Goal: Task Accomplishment & Management: Complete application form

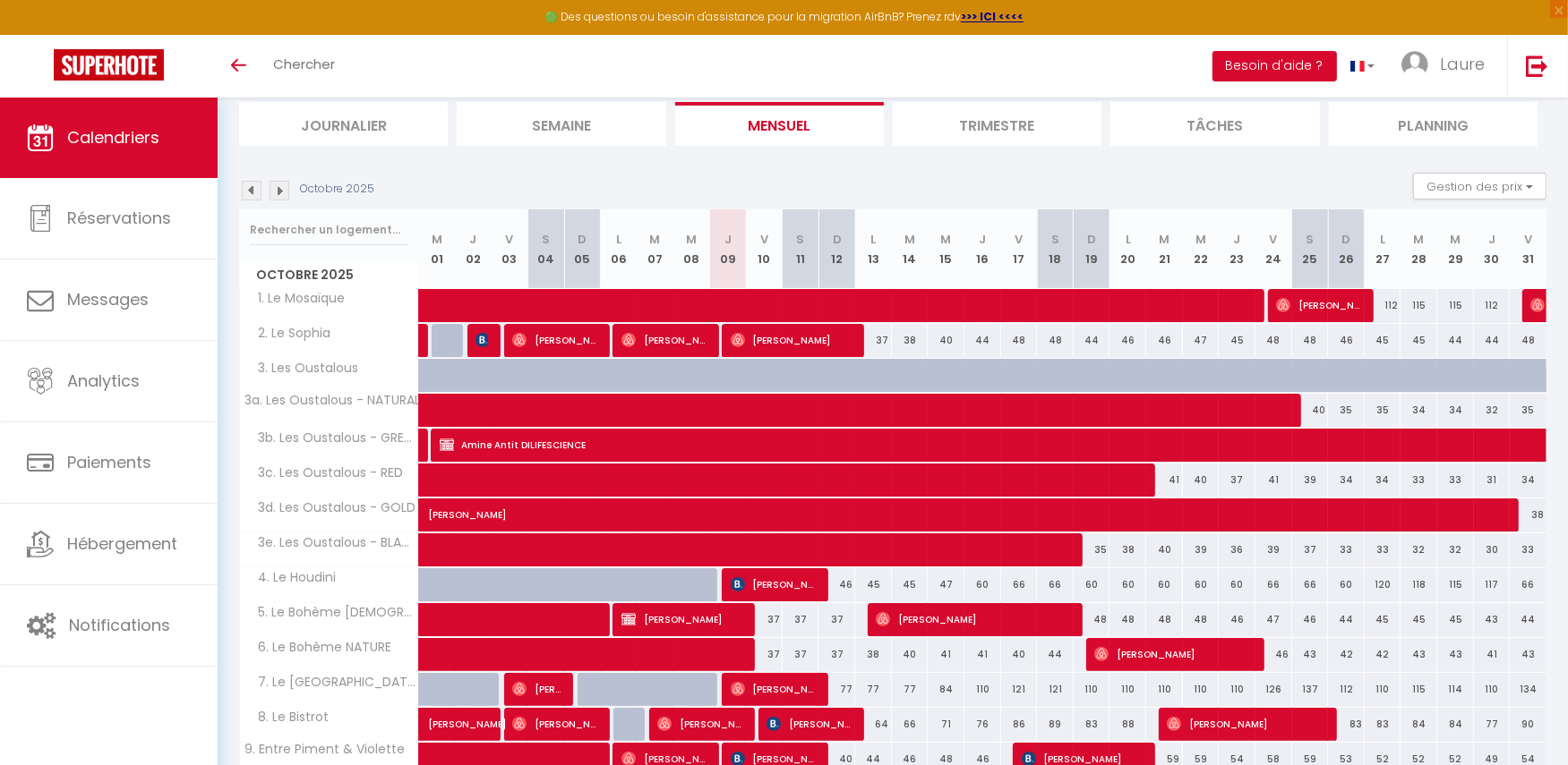
scroll to position [449, 0]
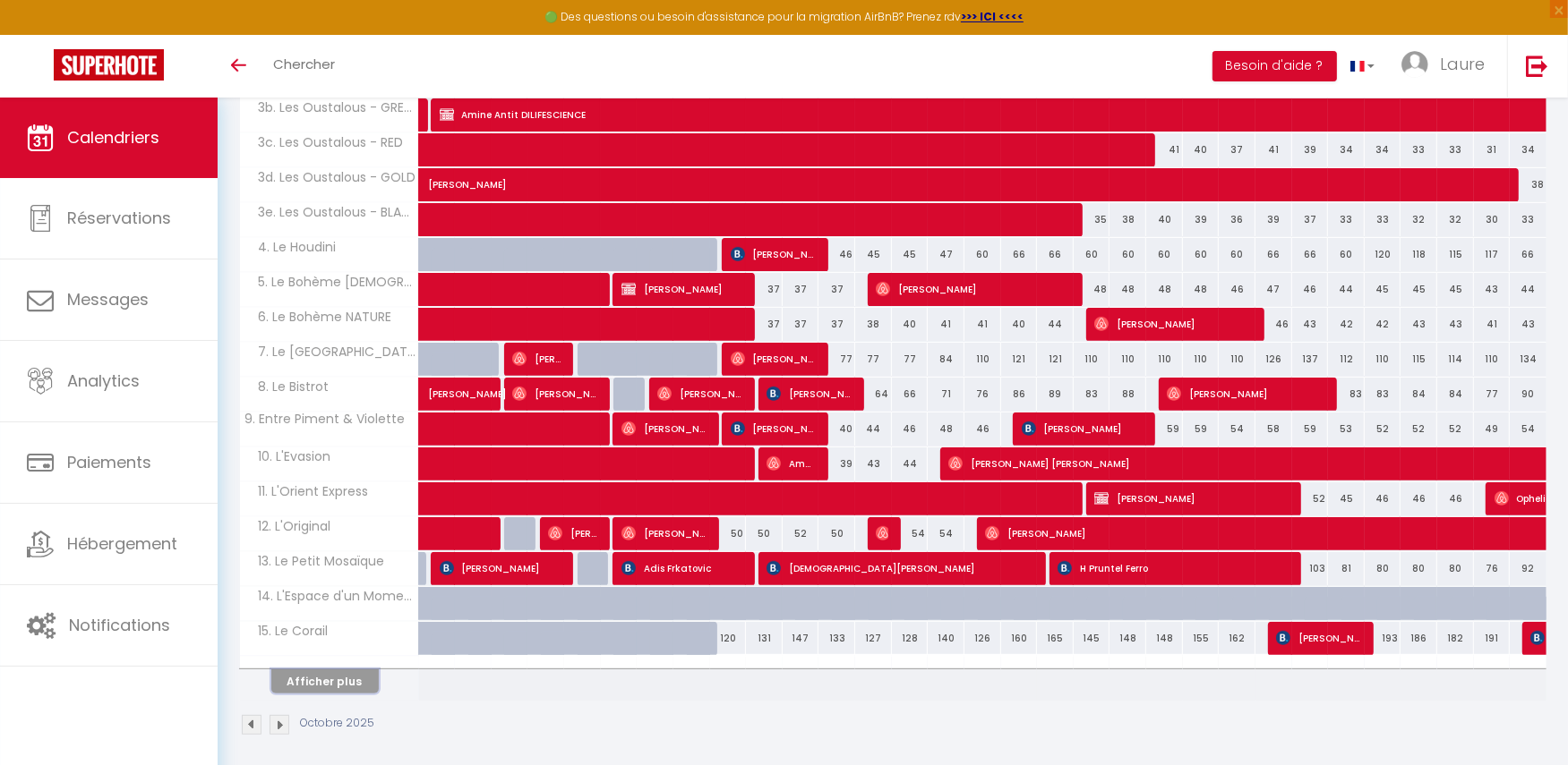
click at [305, 675] on button "Afficher plus" at bounding box center [325, 682] width 108 height 24
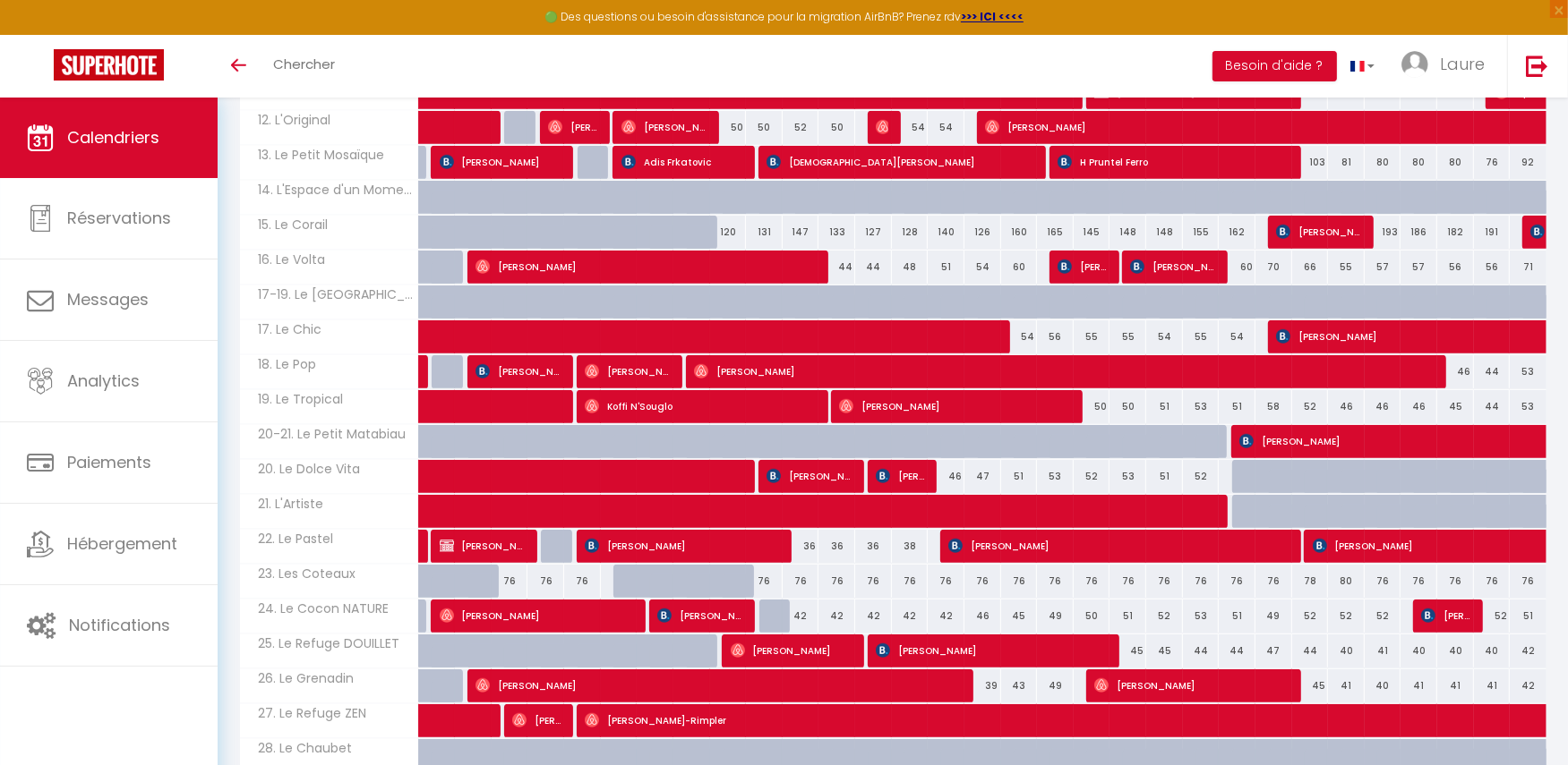
scroll to position [994, 0]
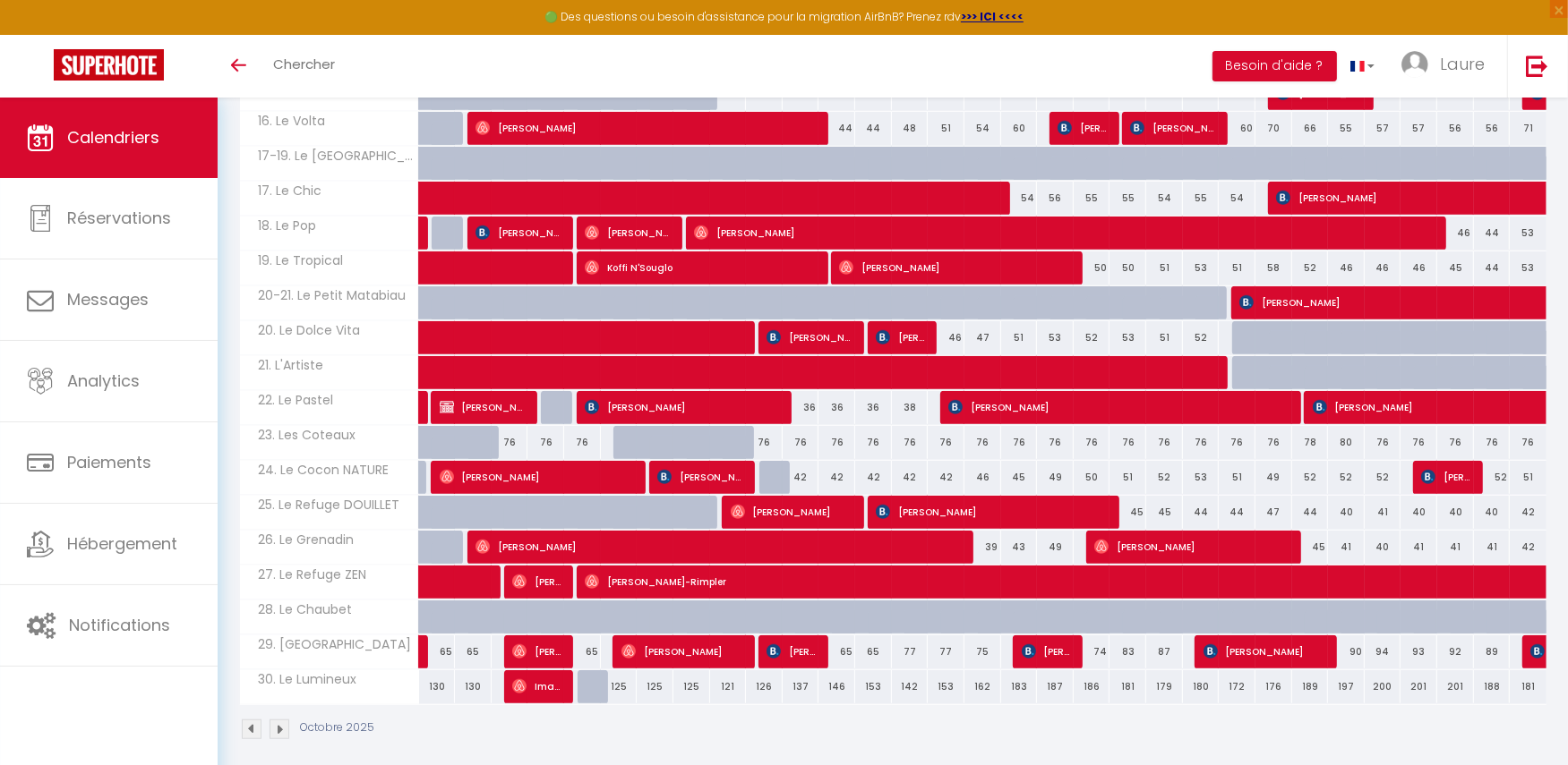
click at [692, 426] on div at bounding box center [692, 442] width 37 height 34
type input "76"
type input "Mer 08 Octobre 2025"
type input "Jeu 09 Octobre 2025"
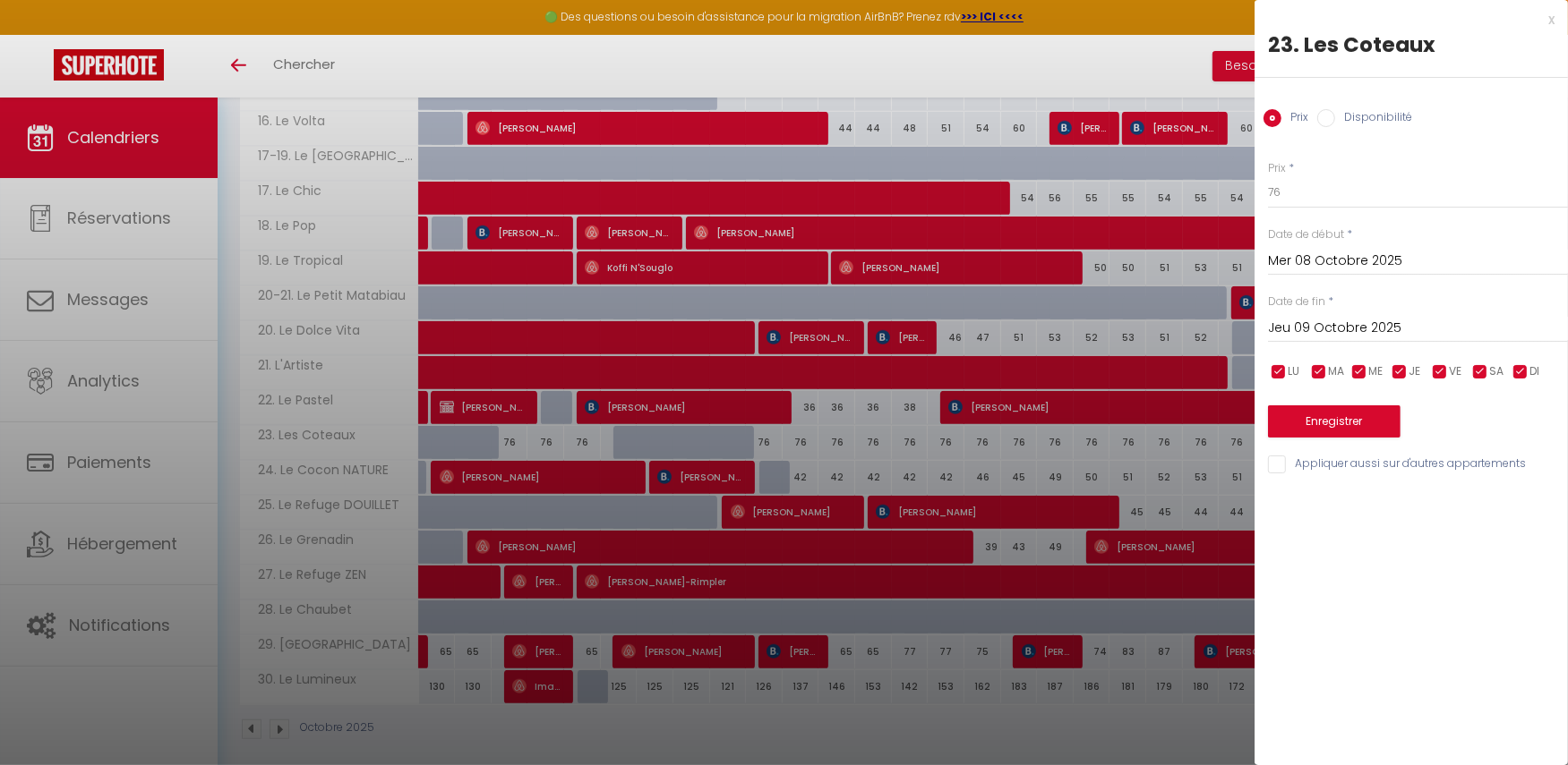
click at [809, 423] on div at bounding box center [784, 382] width 1568 height 765
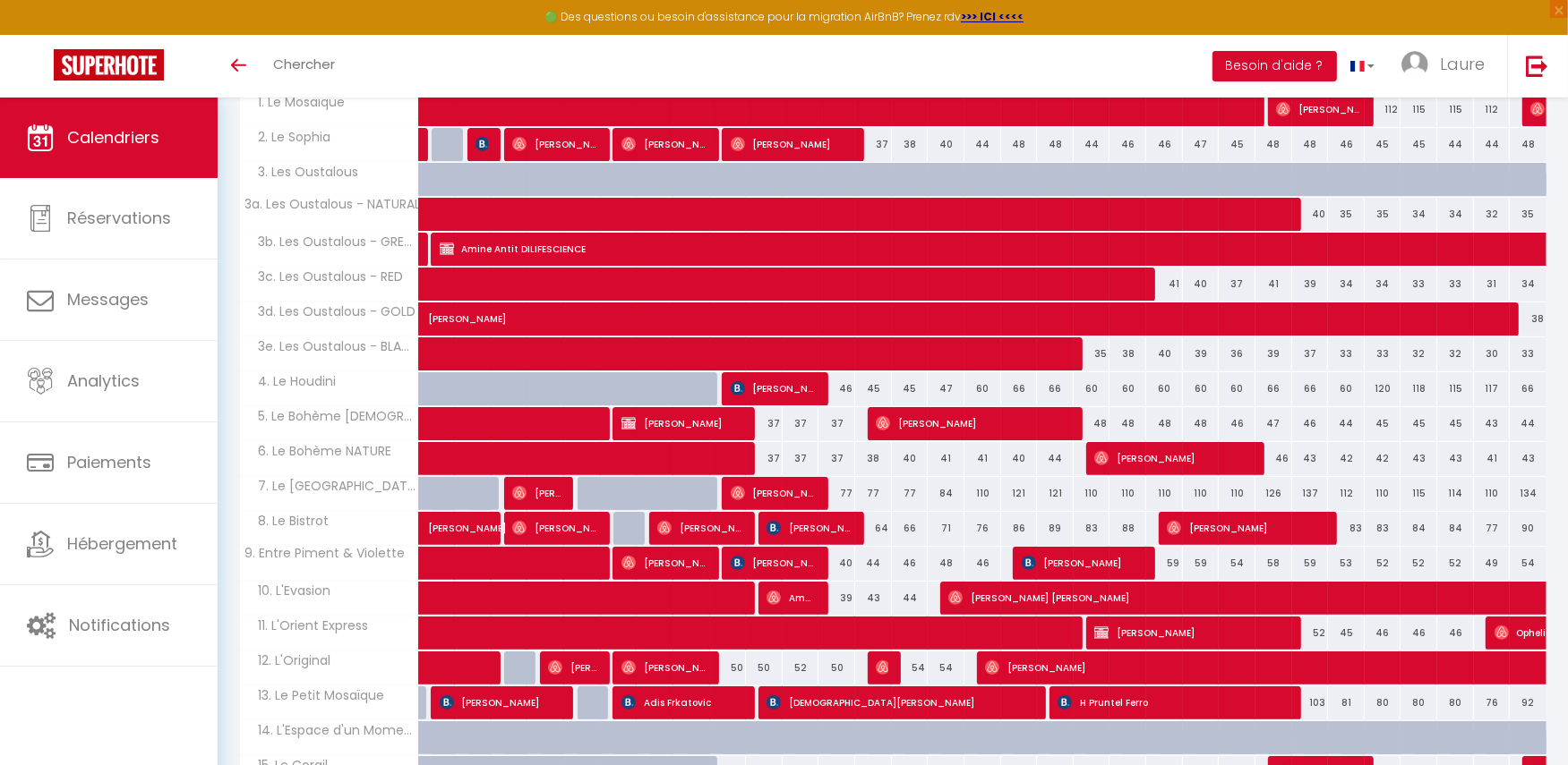
scroll to position [449, 0]
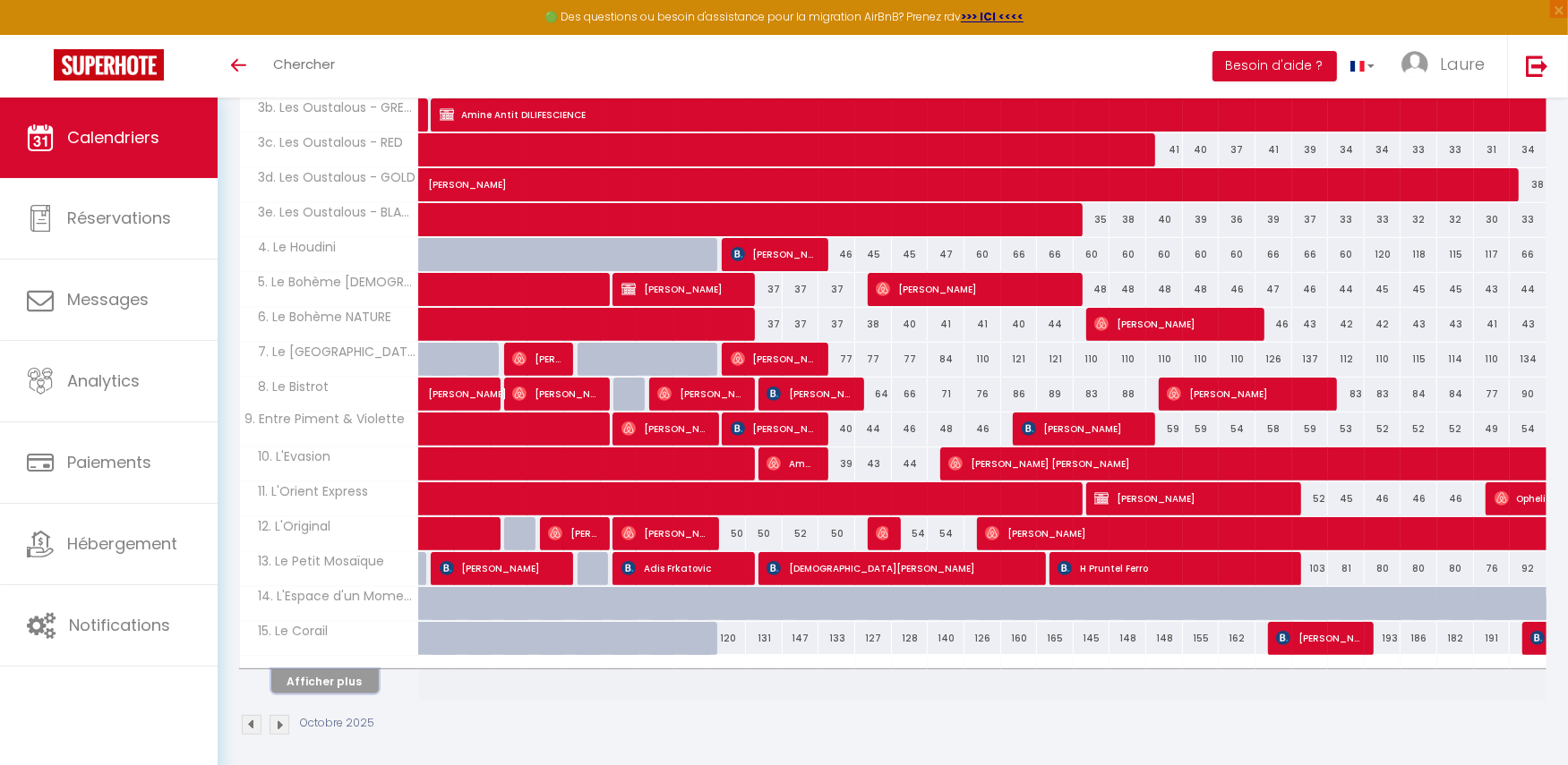
click at [321, 669] on button "Afficher plus" at bounding box center [325, 682] width 108 height 24
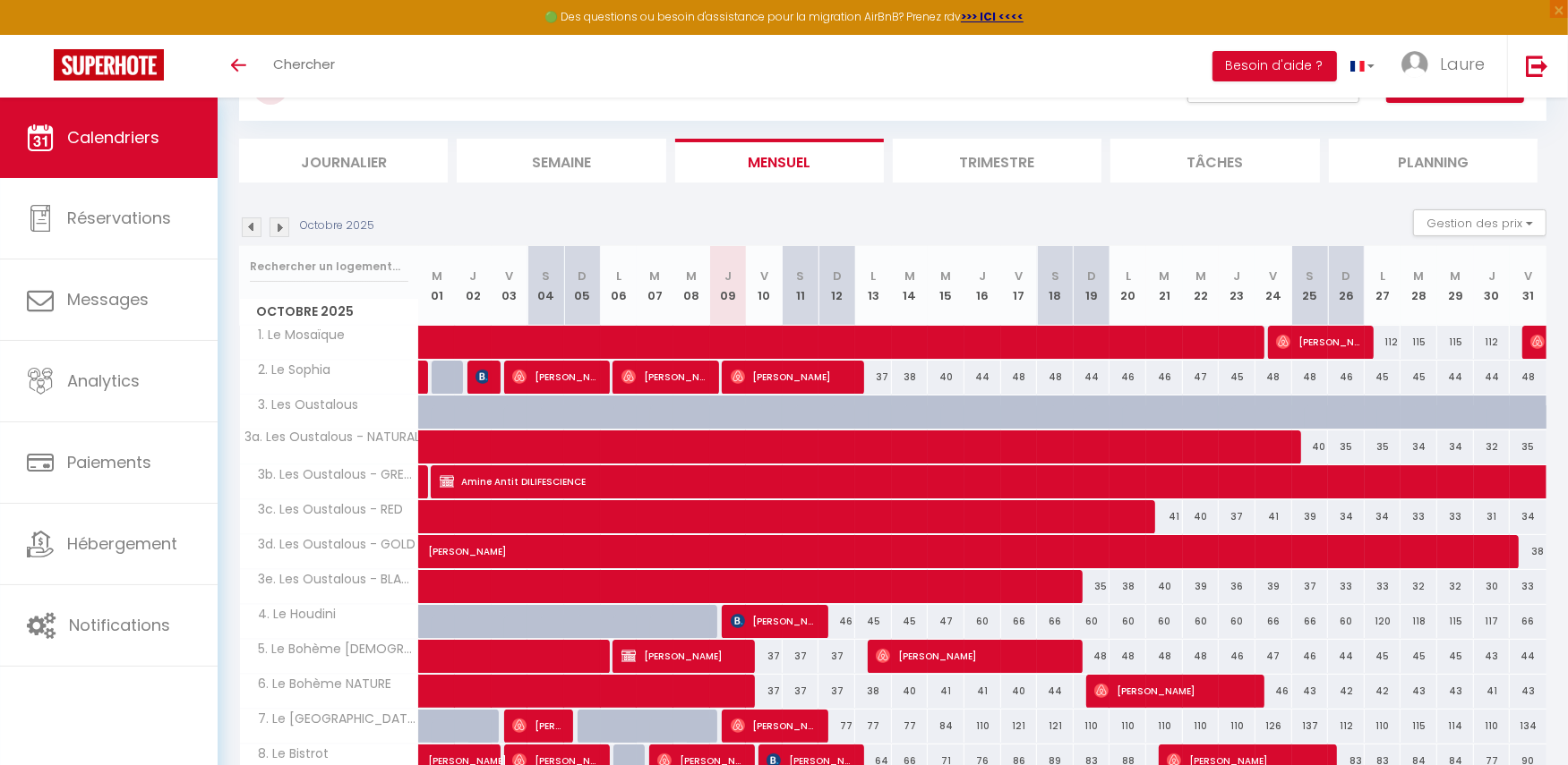
scroll to position [0, 0]
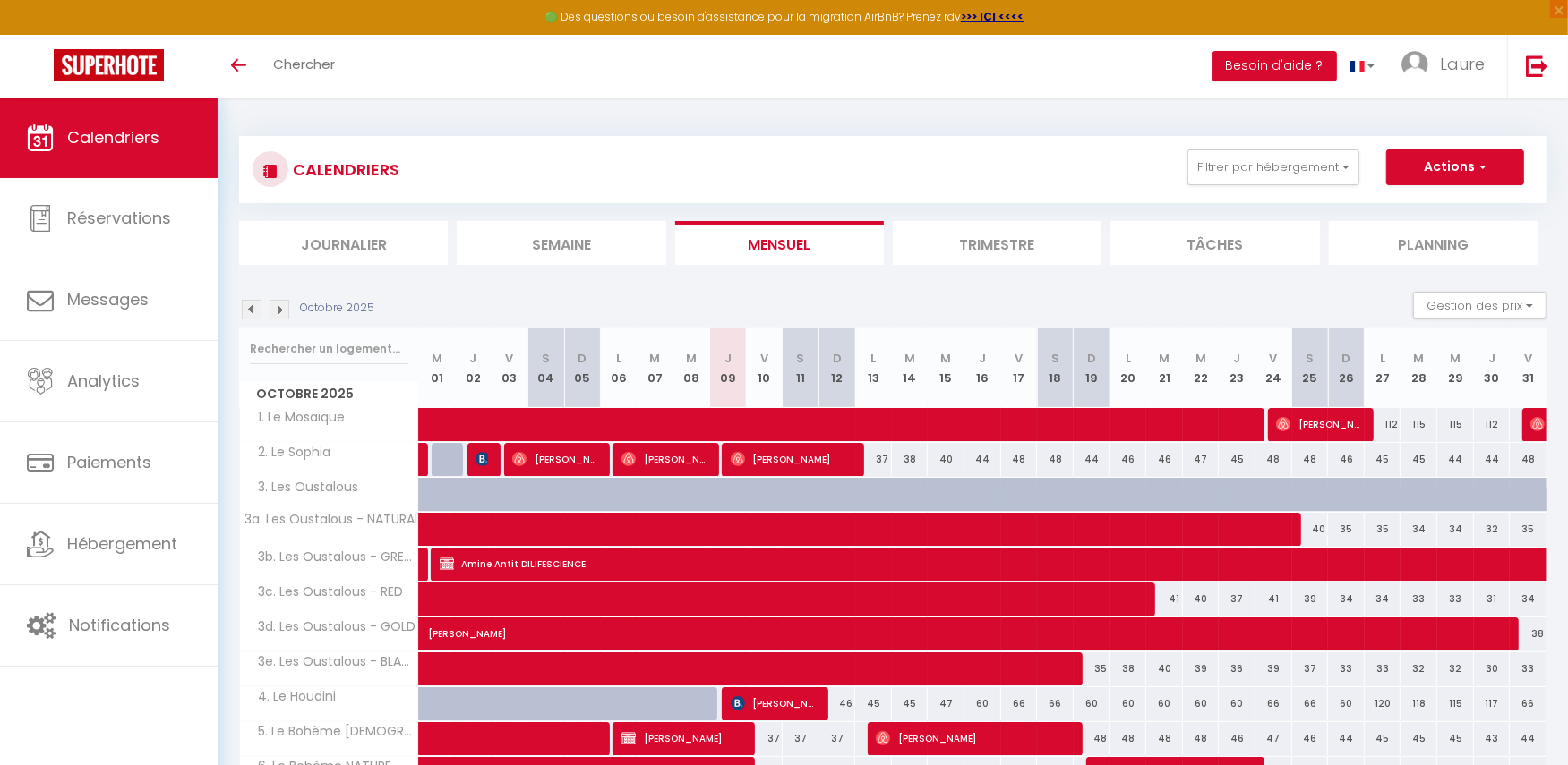
click at [243, 310] on img at bounding box center [251, 309] width 19 height 19
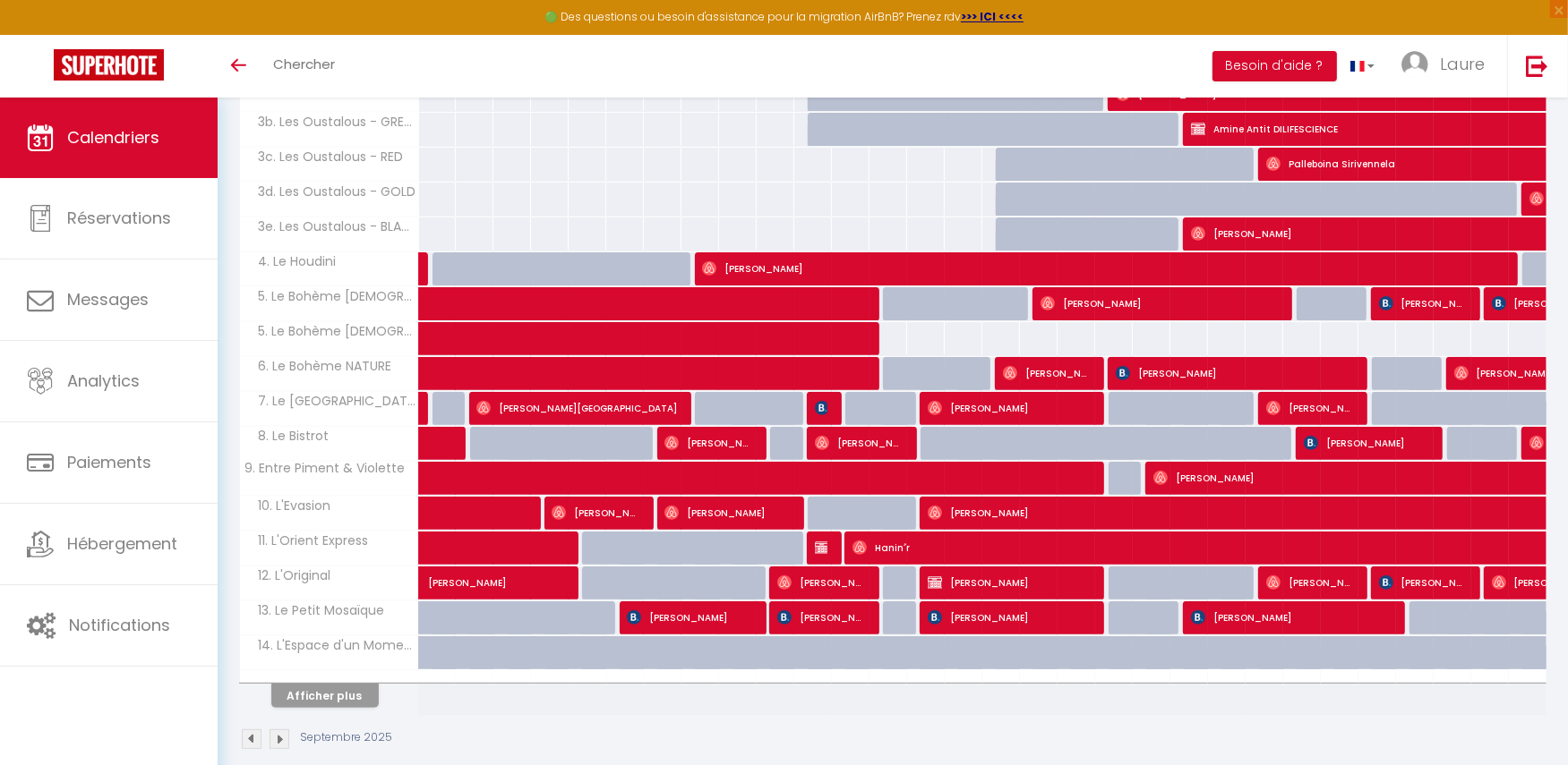
scroll to position [449, 0]
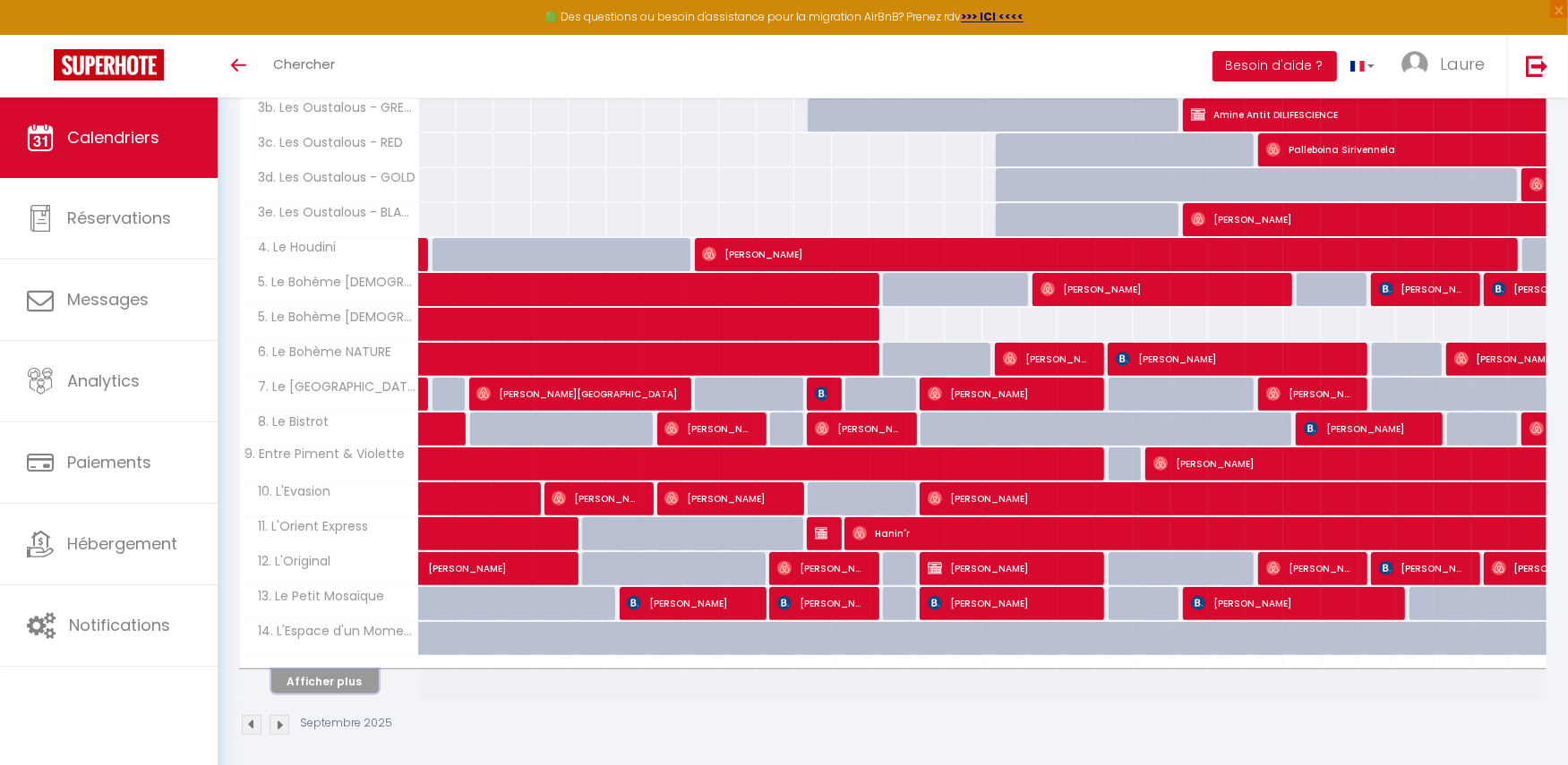
click at [345, 678] on button "Afficher plus" at bounding box center [325, 682] width 108 height 24
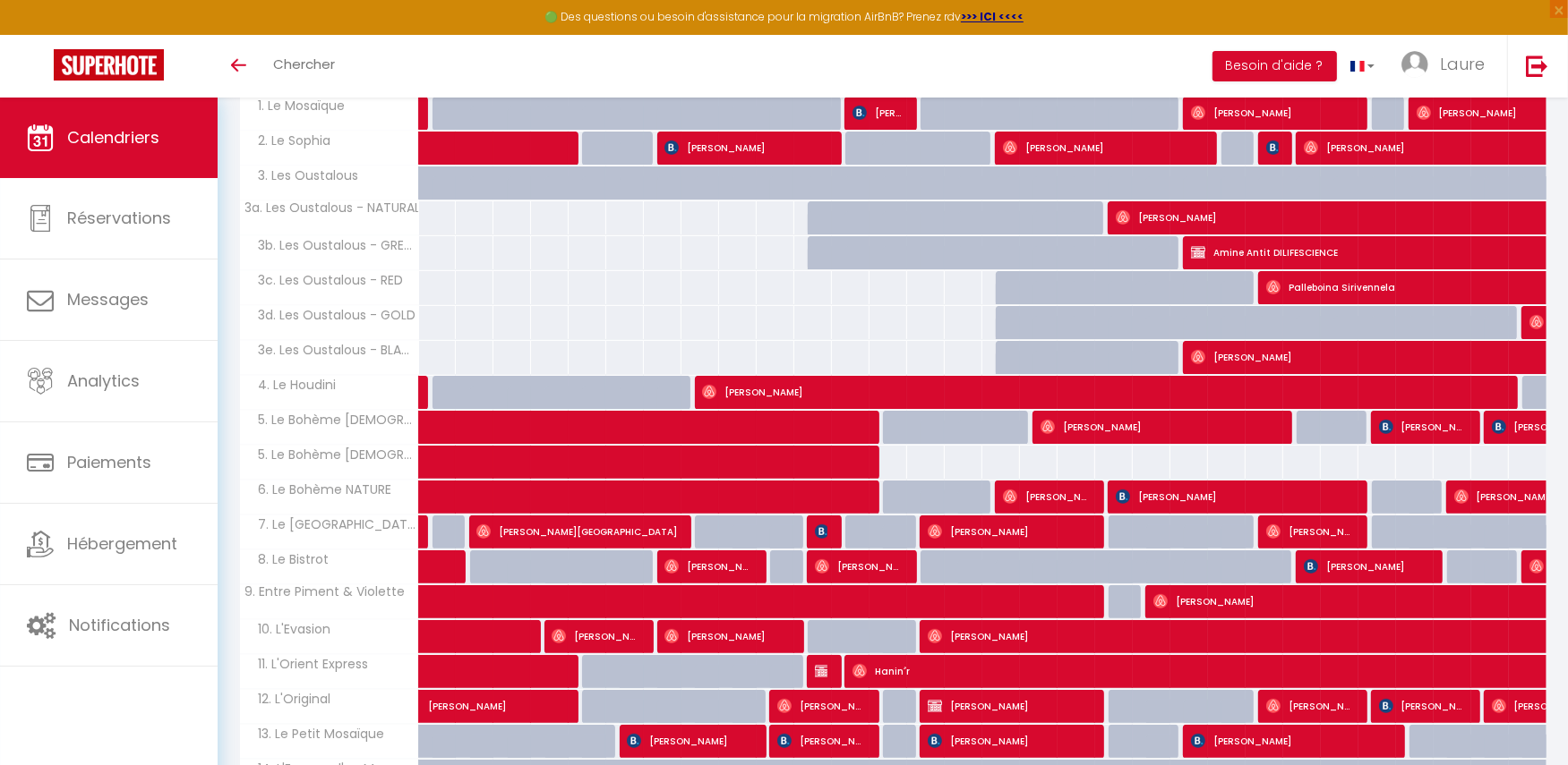
scroll to position [0, 0]
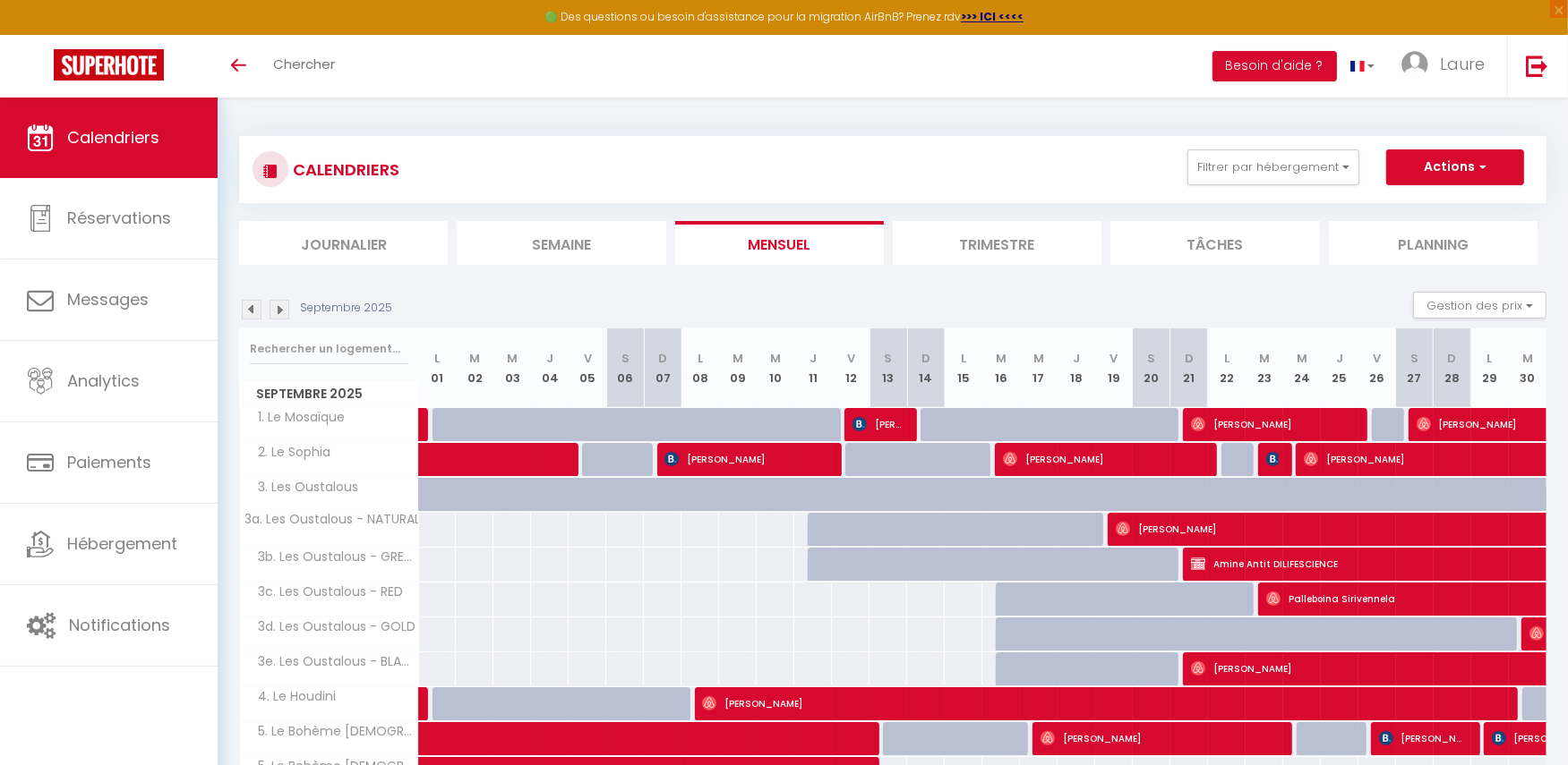
click at [283, 312] on img at bounding box center [278, 309] width 19 height 19
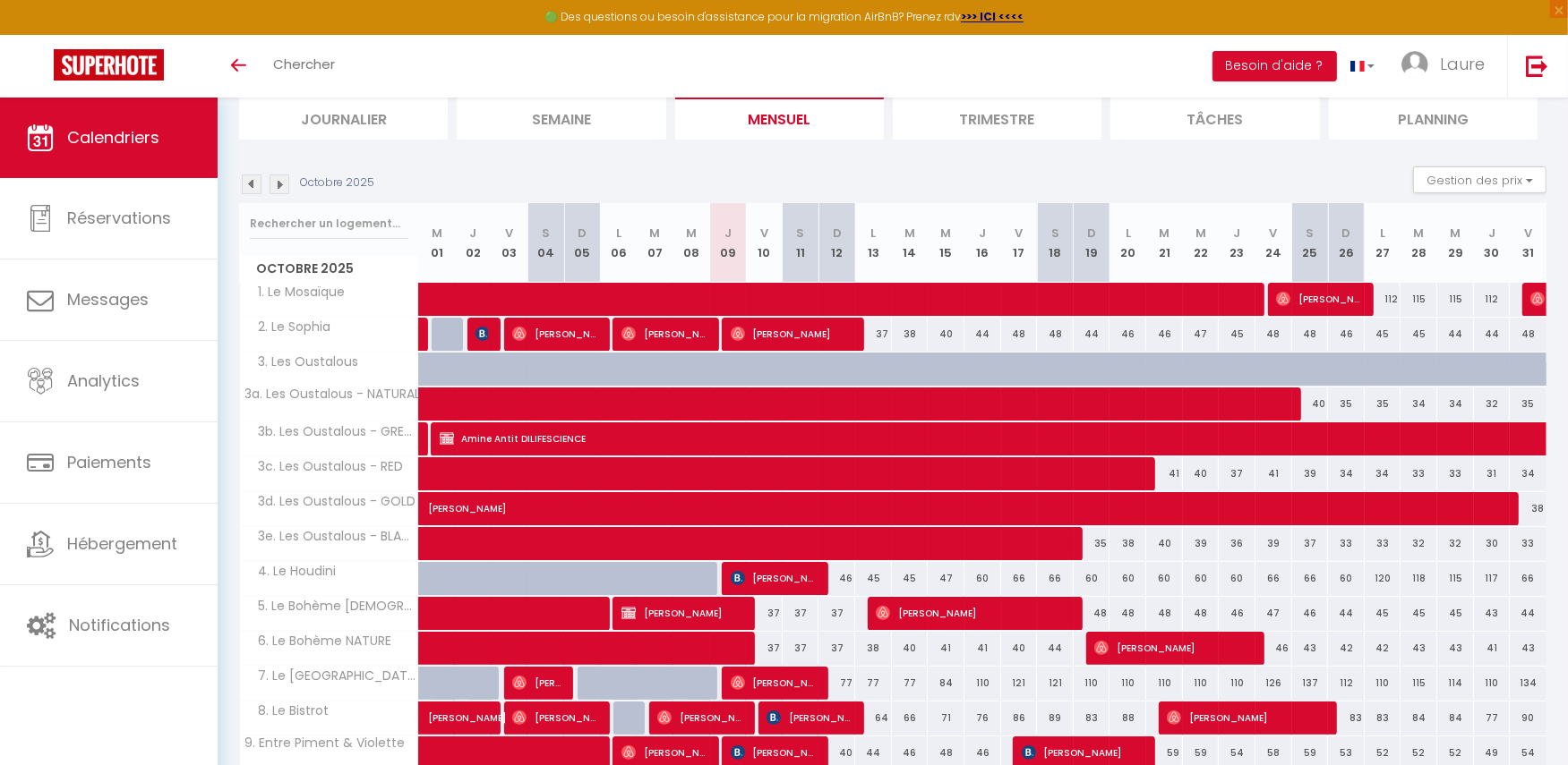
scroll to position [449, 0]
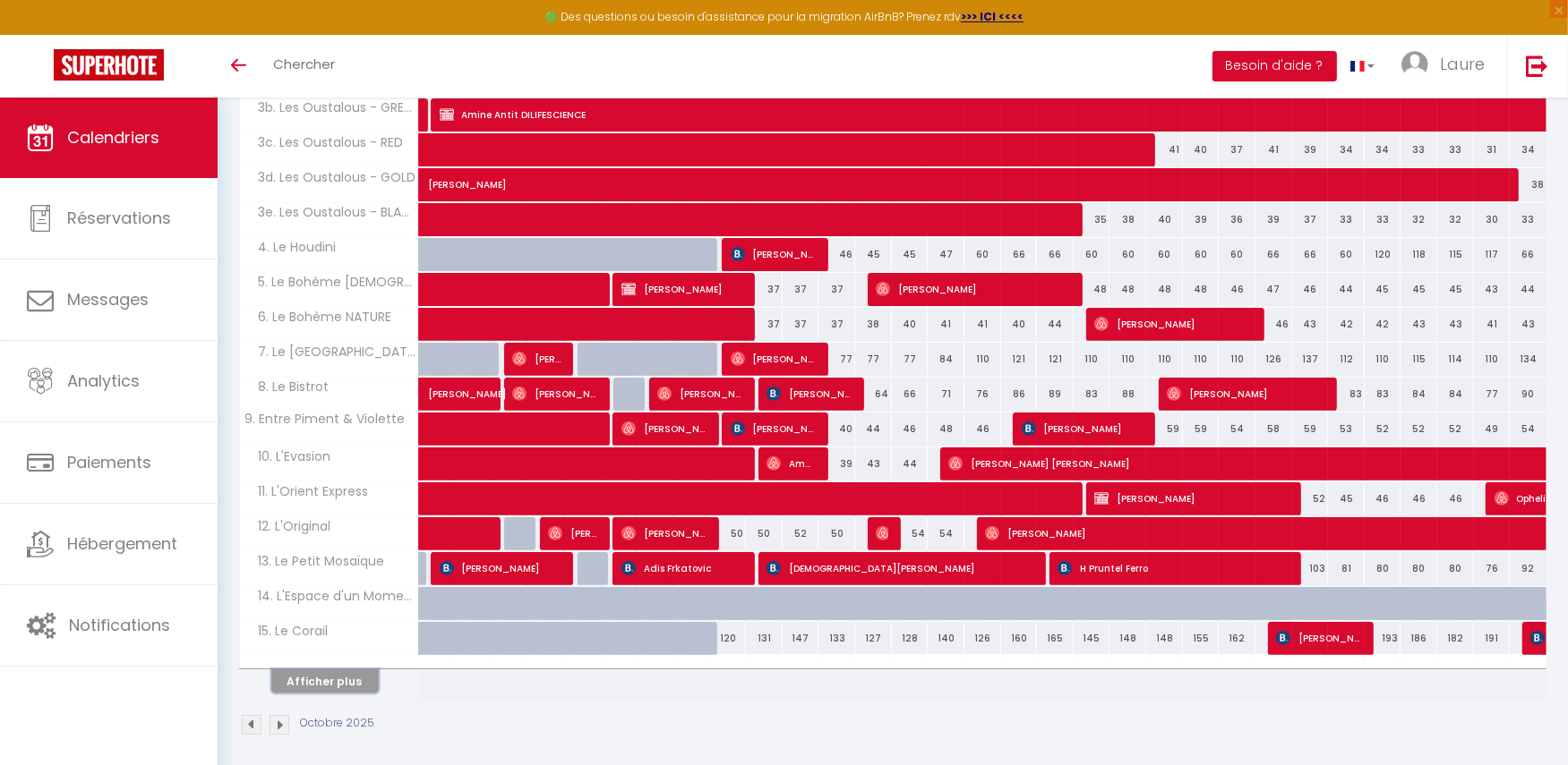
click at [326, 673] on button "Afficher plus" at bounding box center [325, 682] width 108 height 24
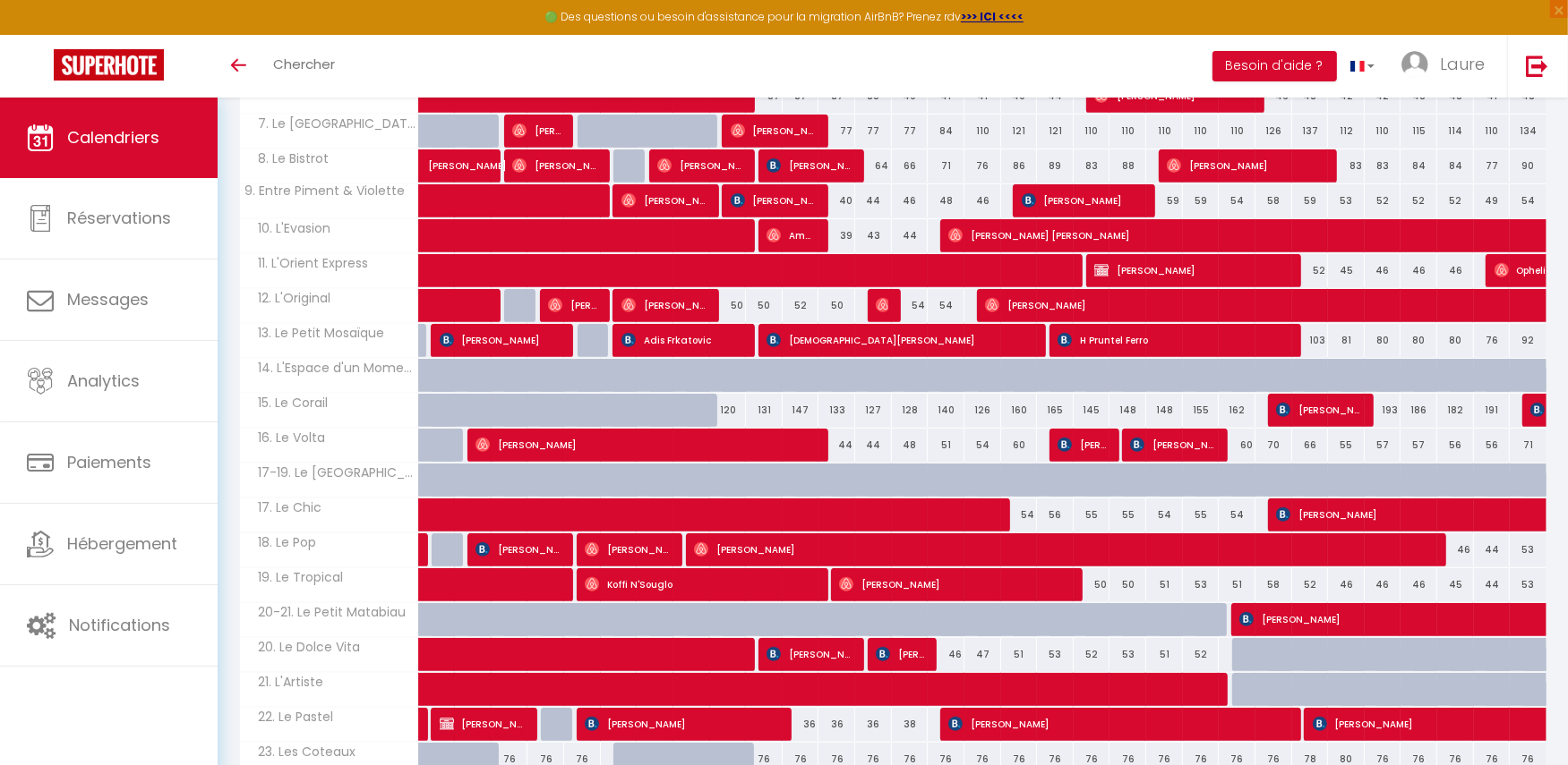
scroll to position [687, 0]
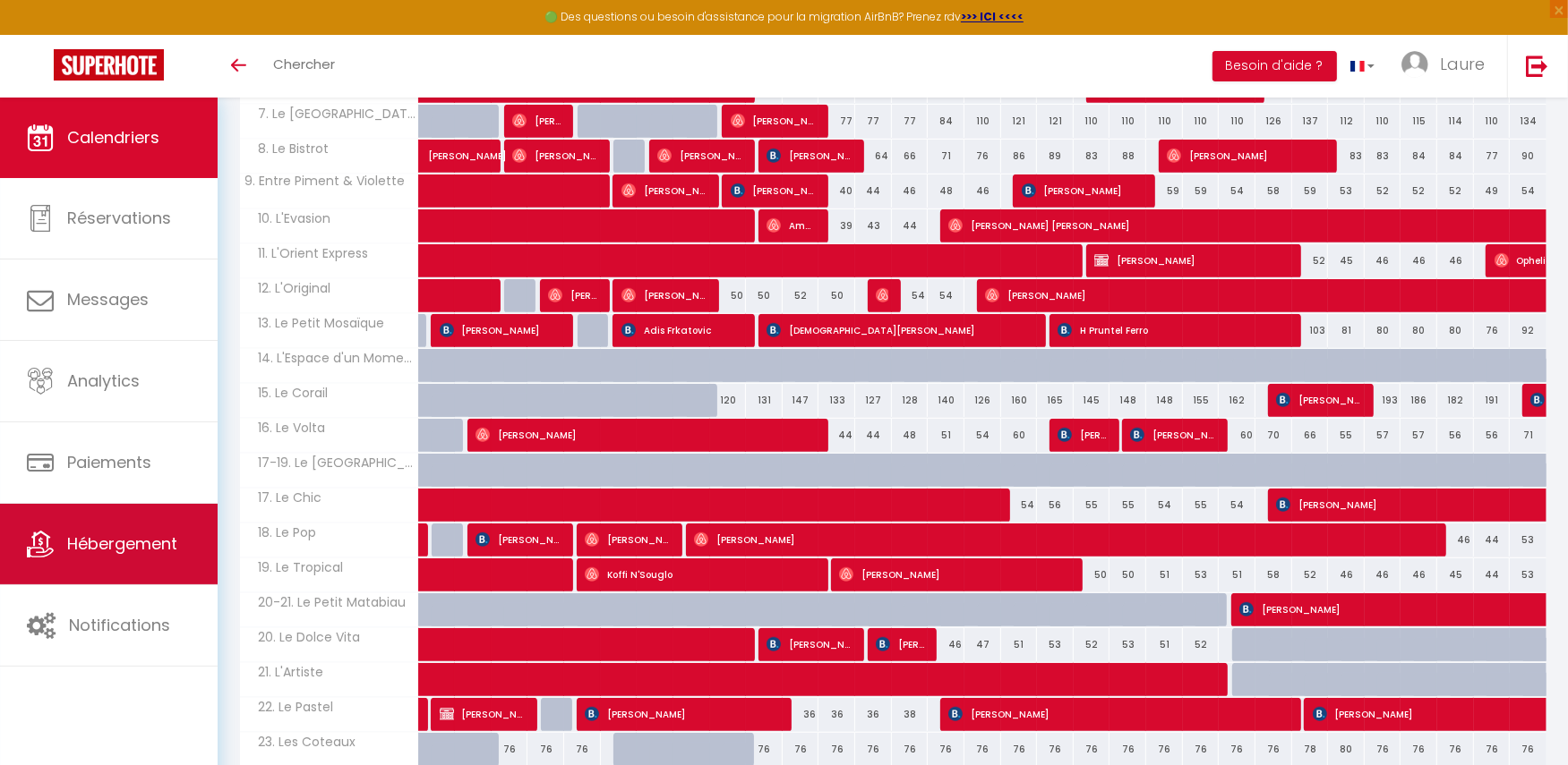
click at [101, 543] on span "Hébergement" at bounding box center [122, 543] width 110 height 22
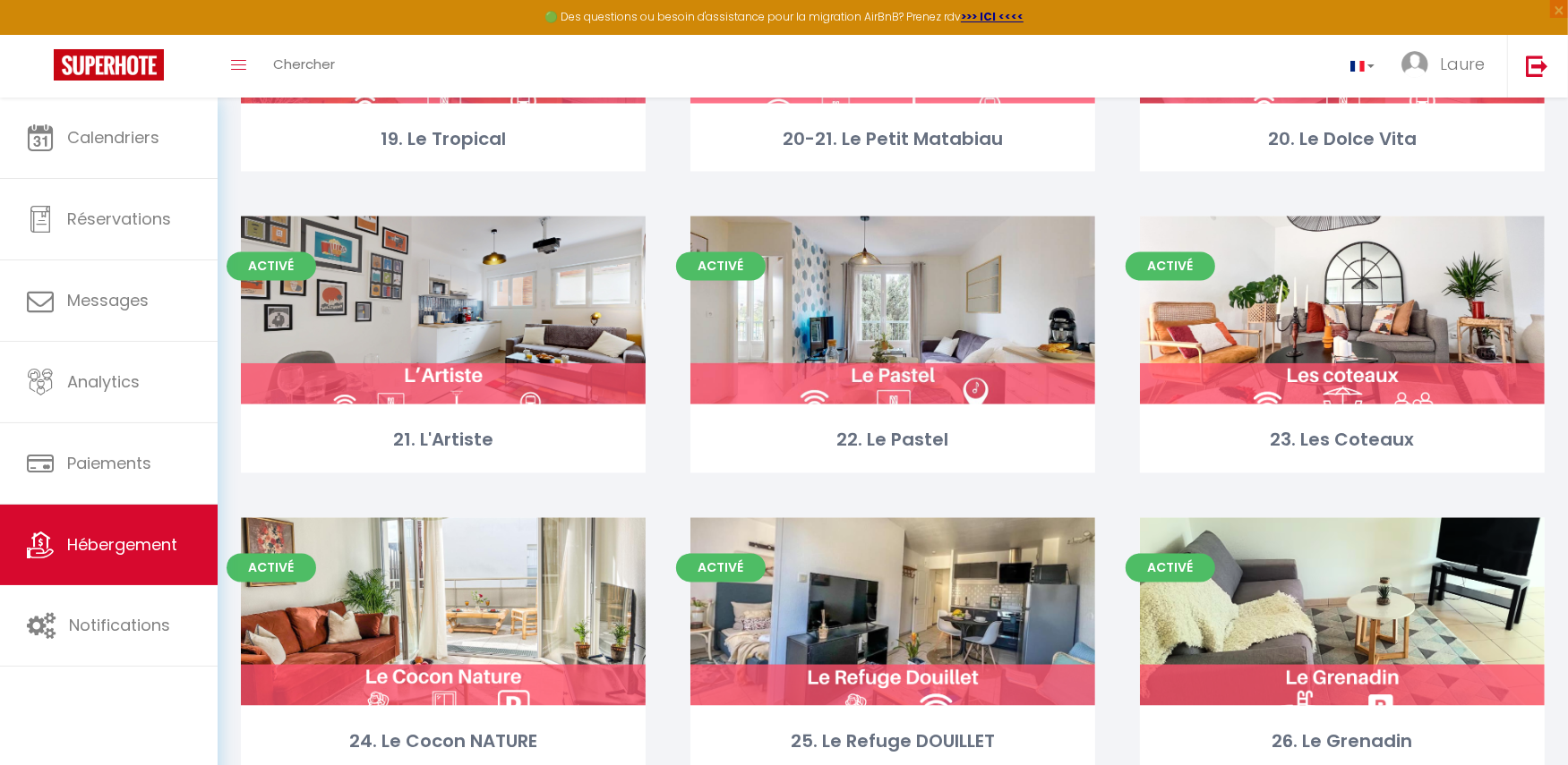
scroll to position [3320, 0]
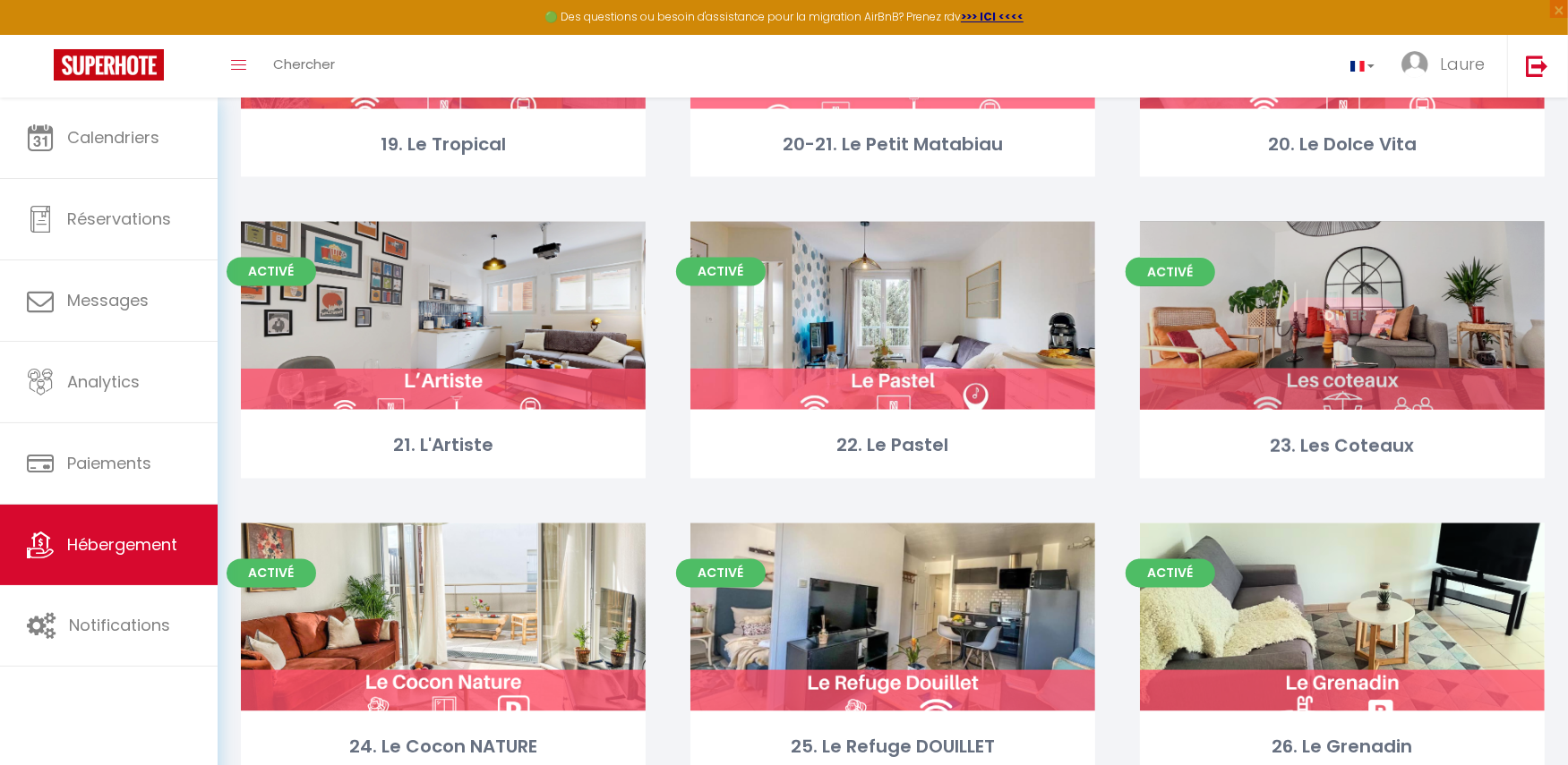
click at [1356, 316] on link "Editer" at bounding box center [1343, 314] width 108 height 36
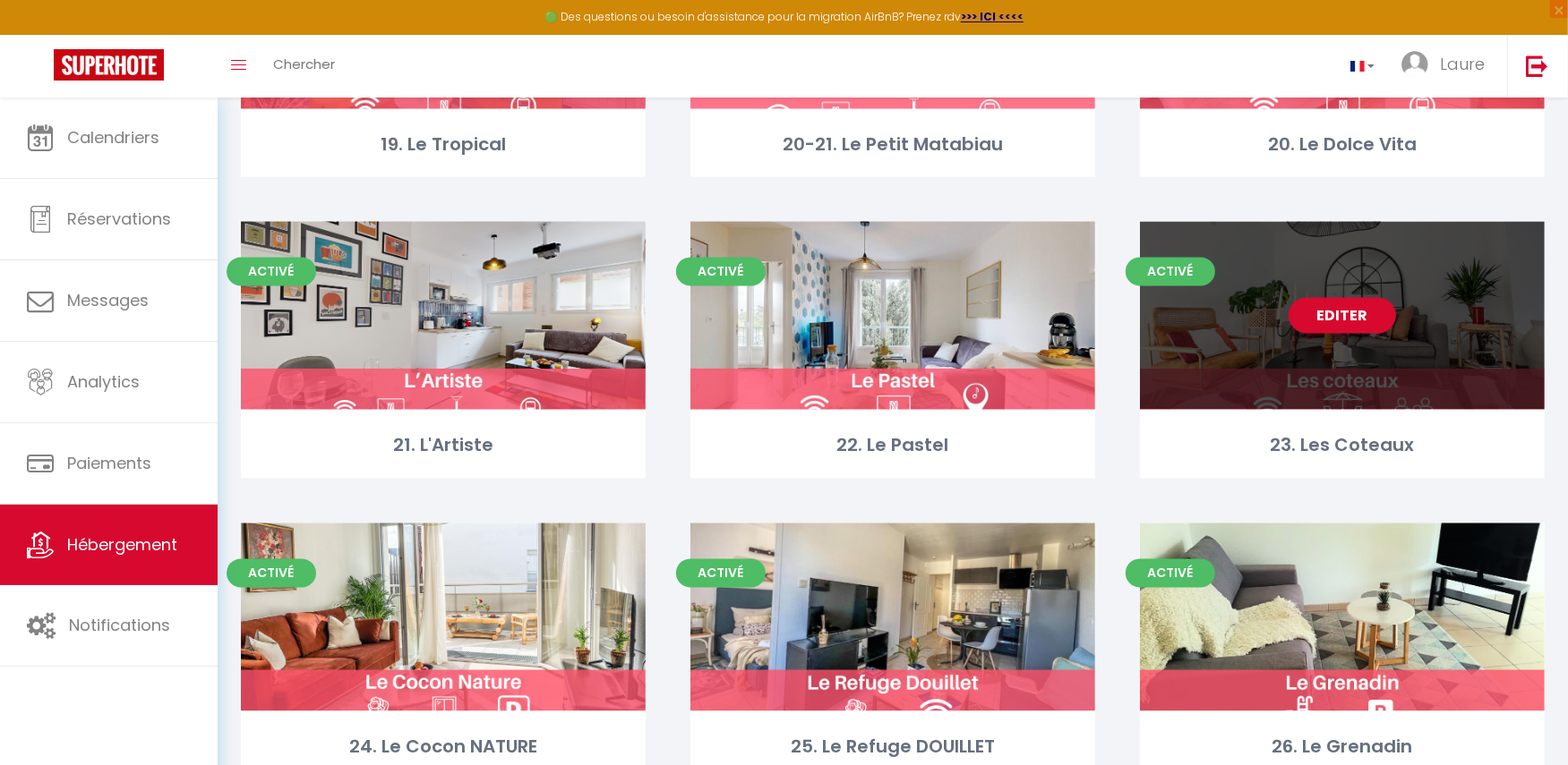
click at [1336, 312] on link "Editer" at bounding box center [1343, 314] width 108 height 36
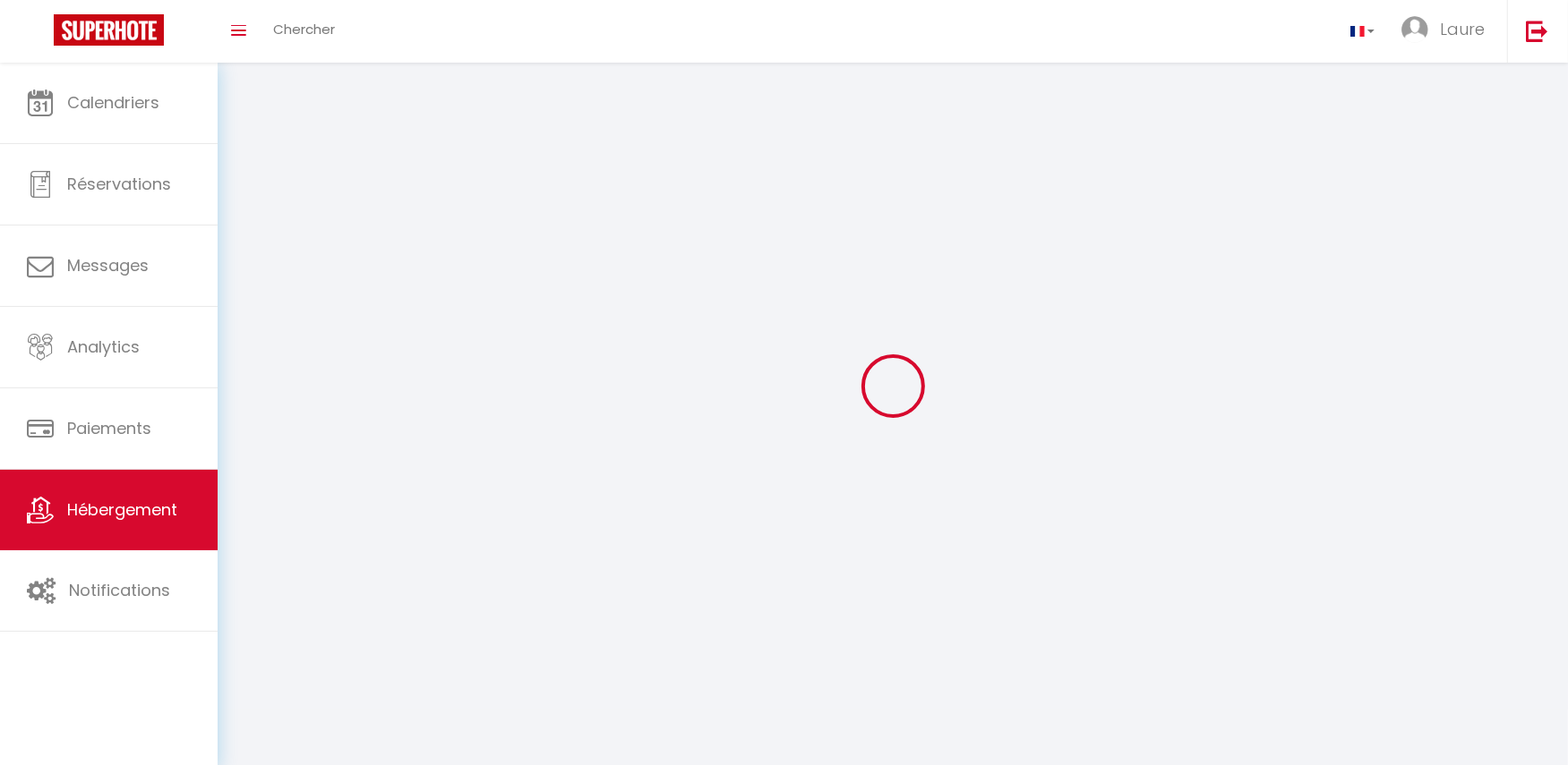
select select "1"
select select "28"
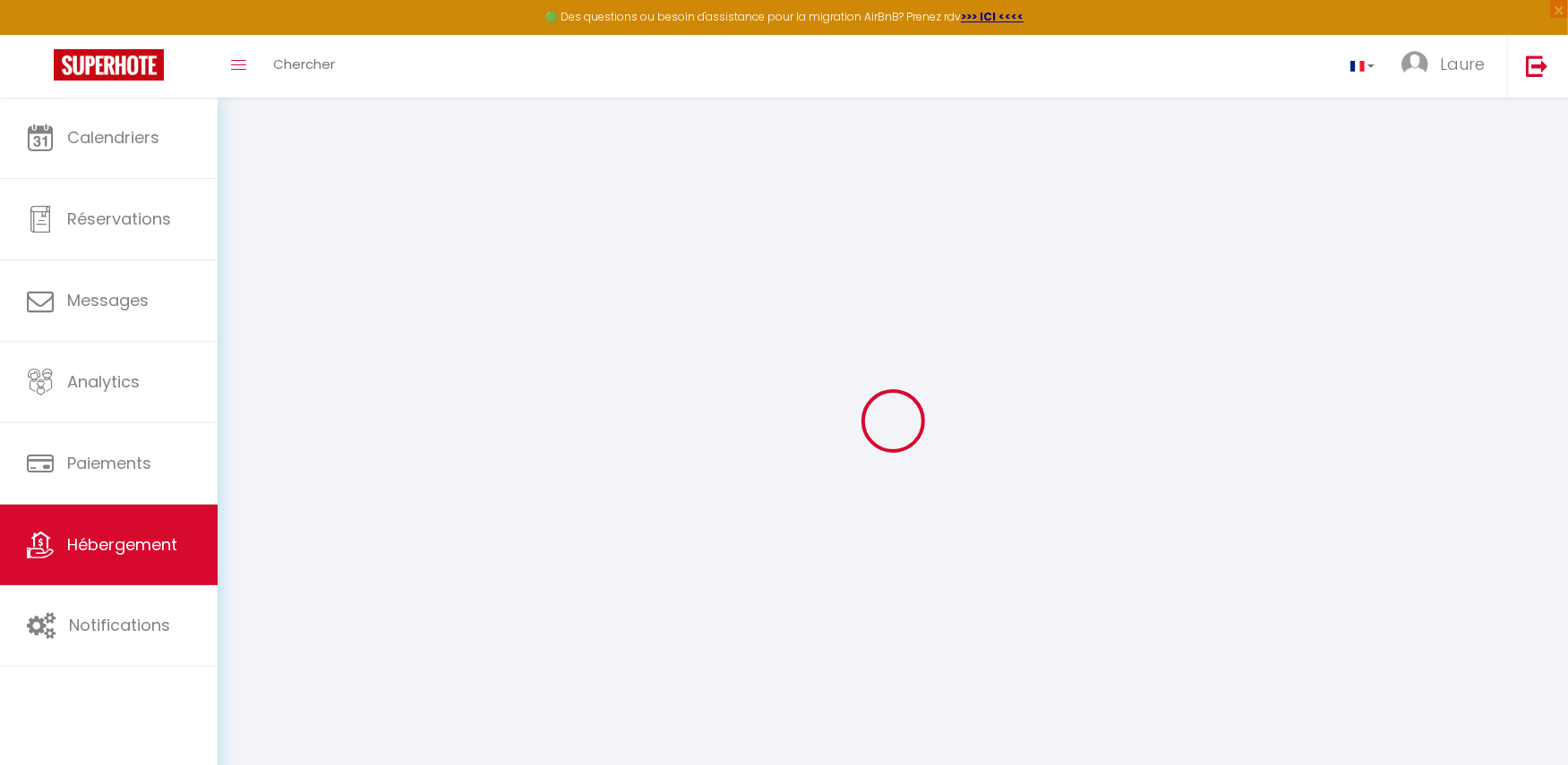
select select
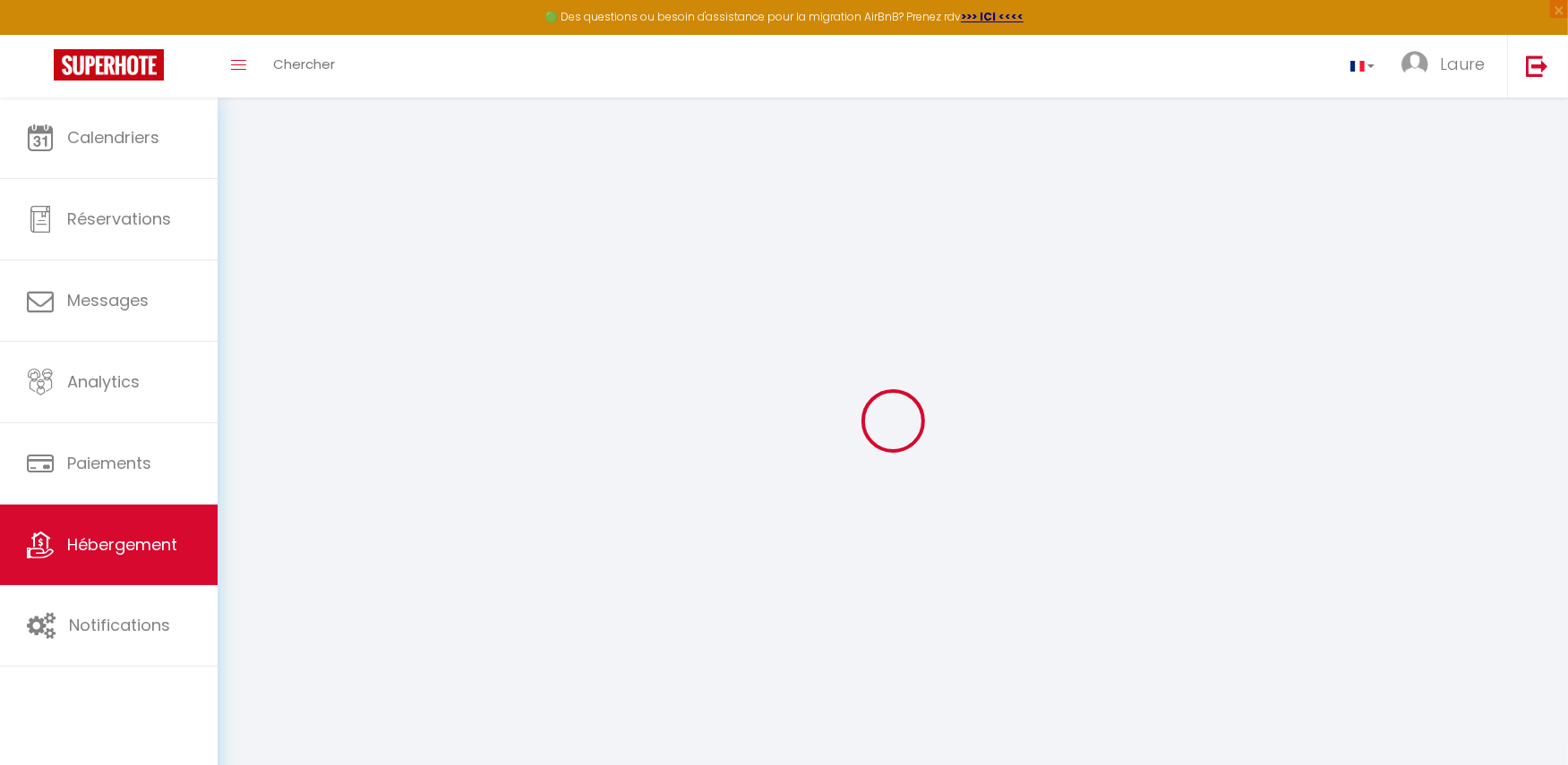
select select
checkbox input "false"
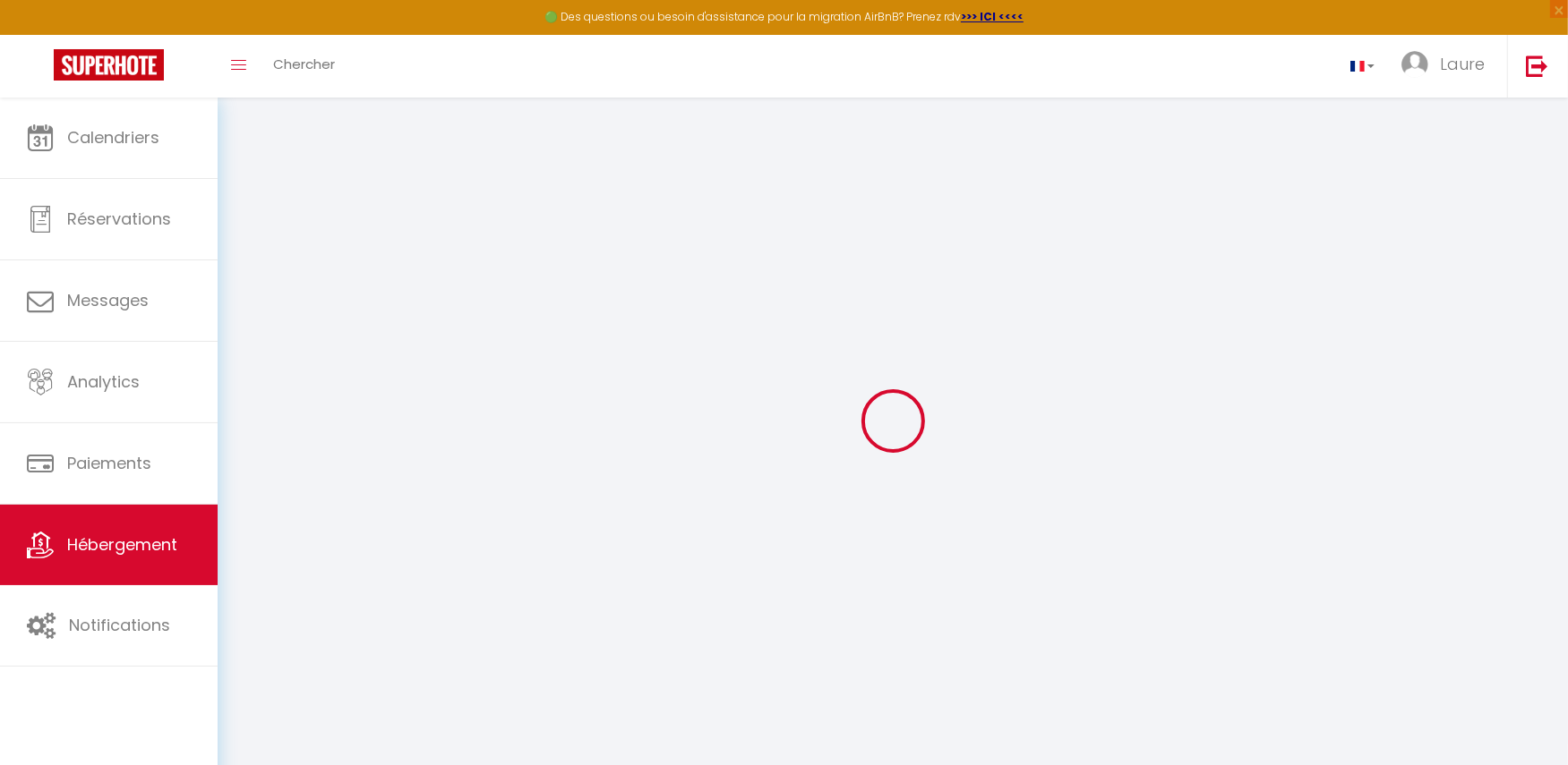
select select
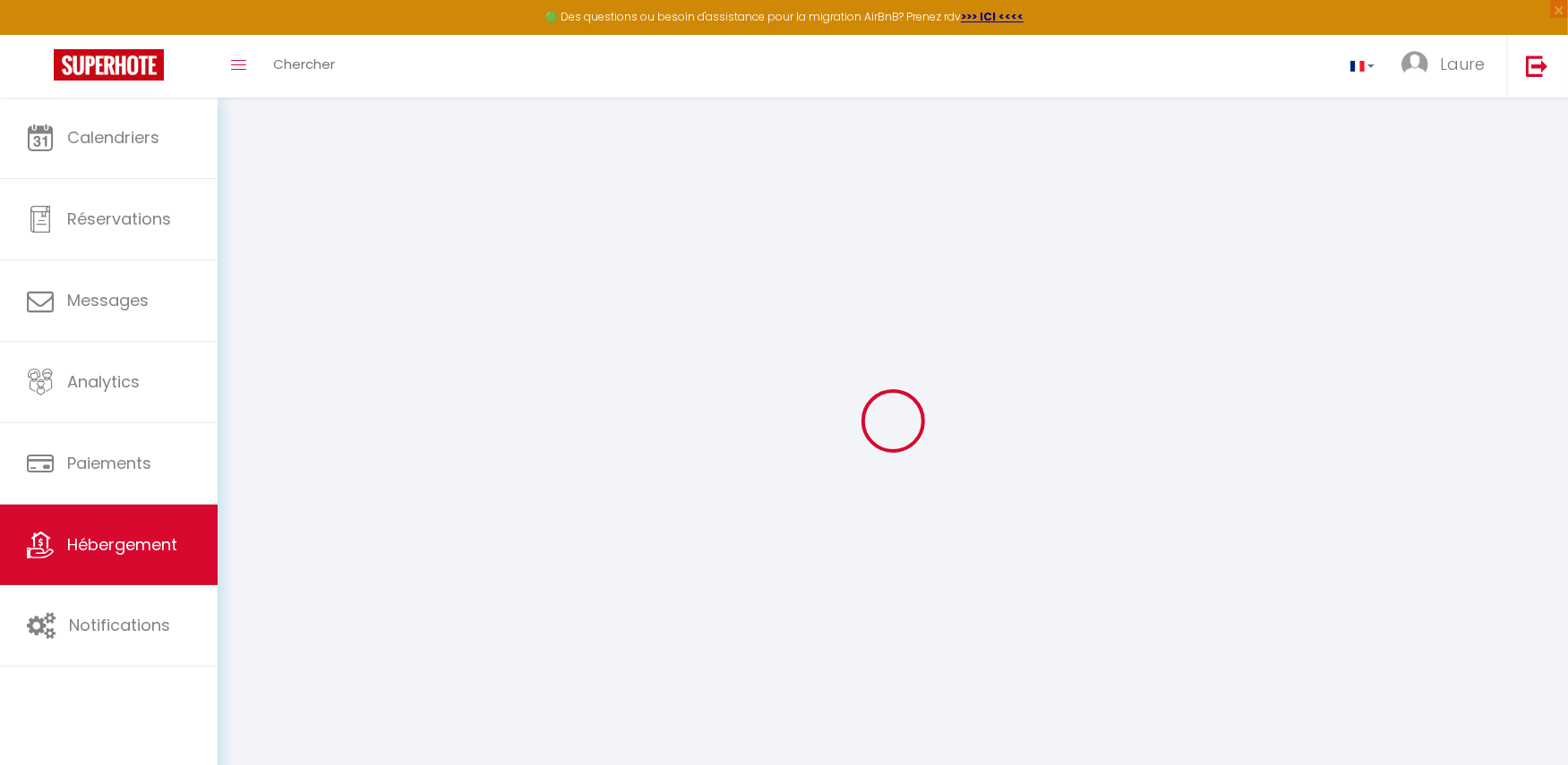
select select
checkbox input "false"
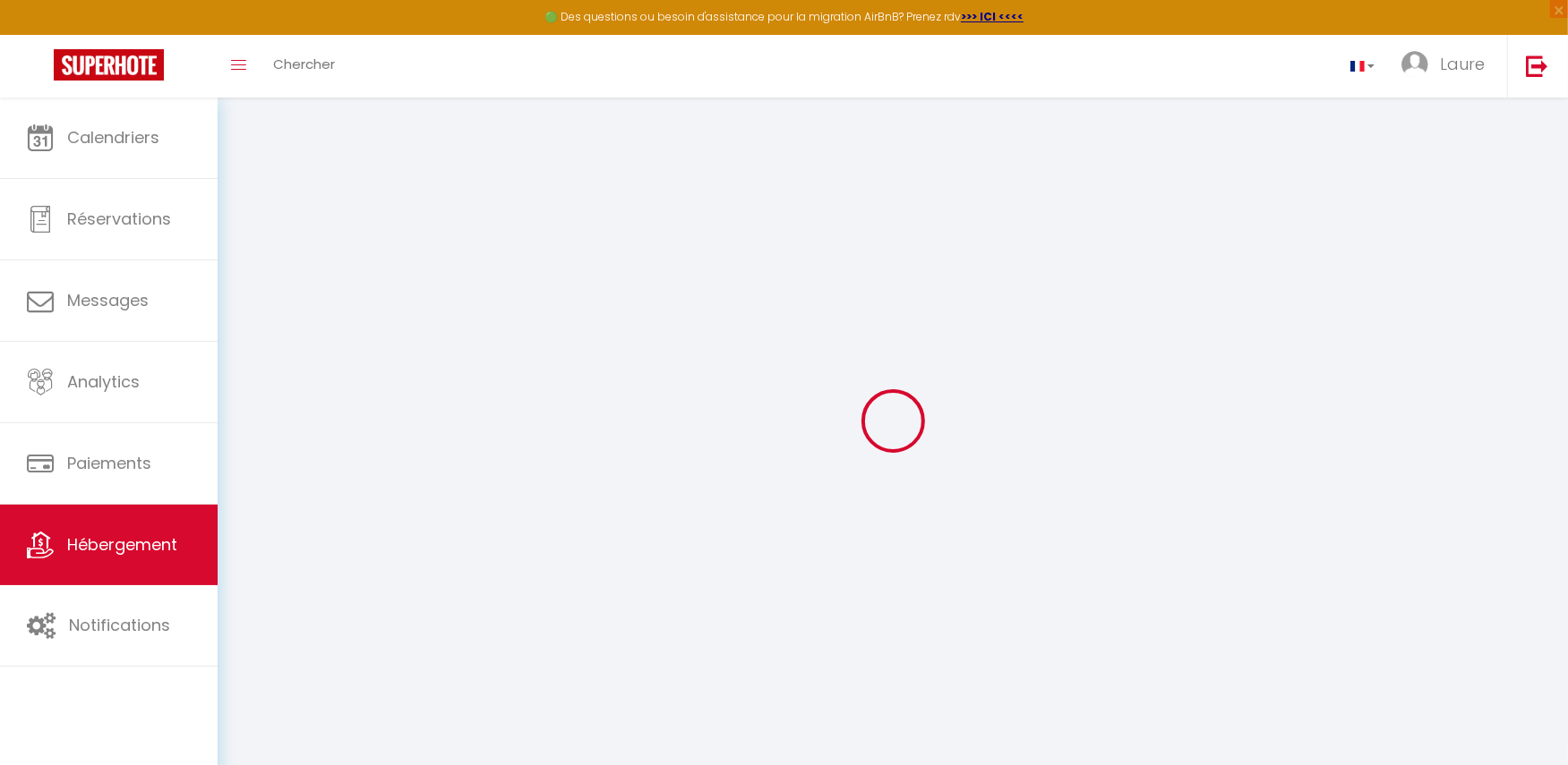
checkbox input "false"
select select
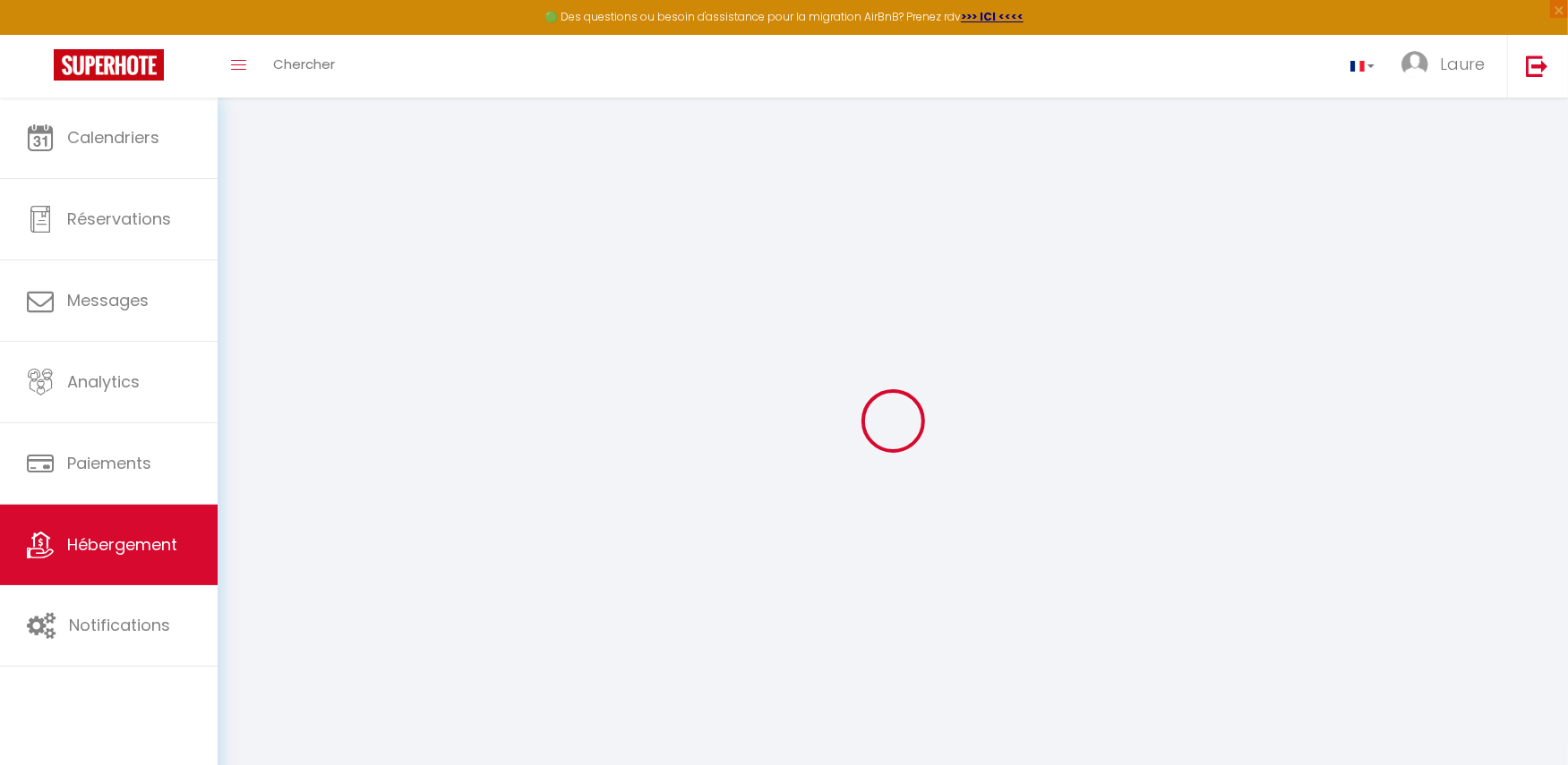
select select
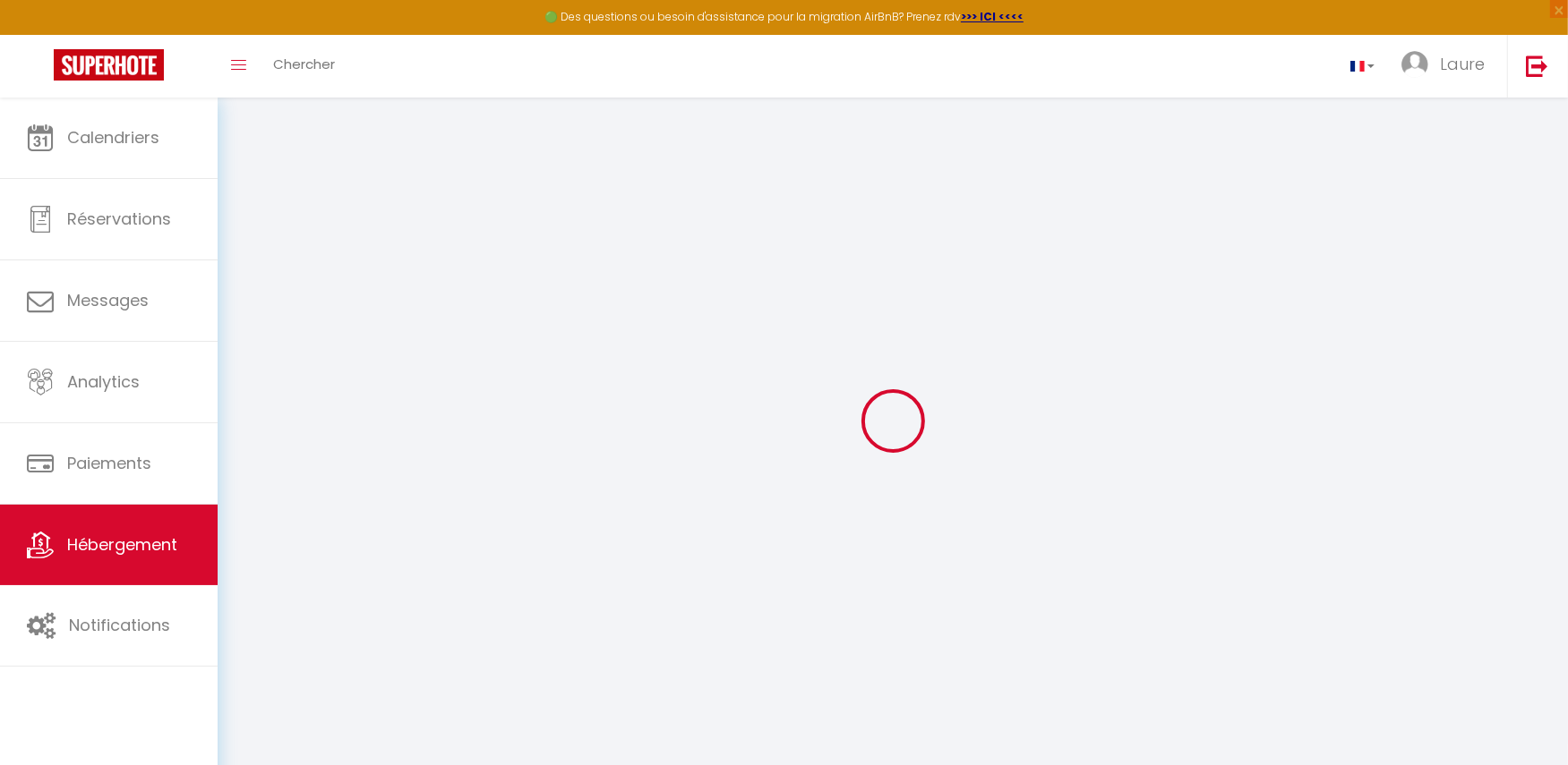
checkbox input "false"
select select
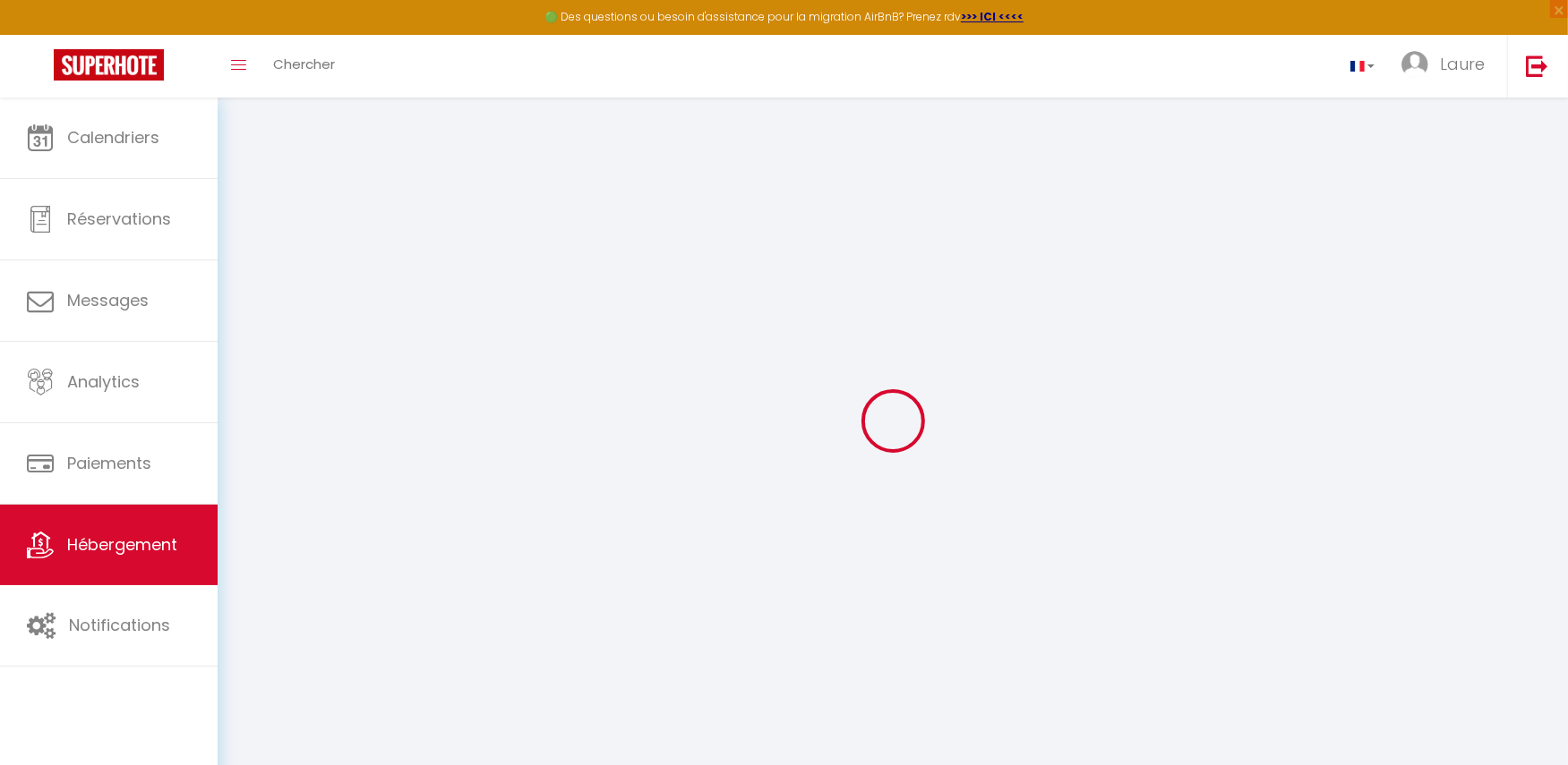
select select
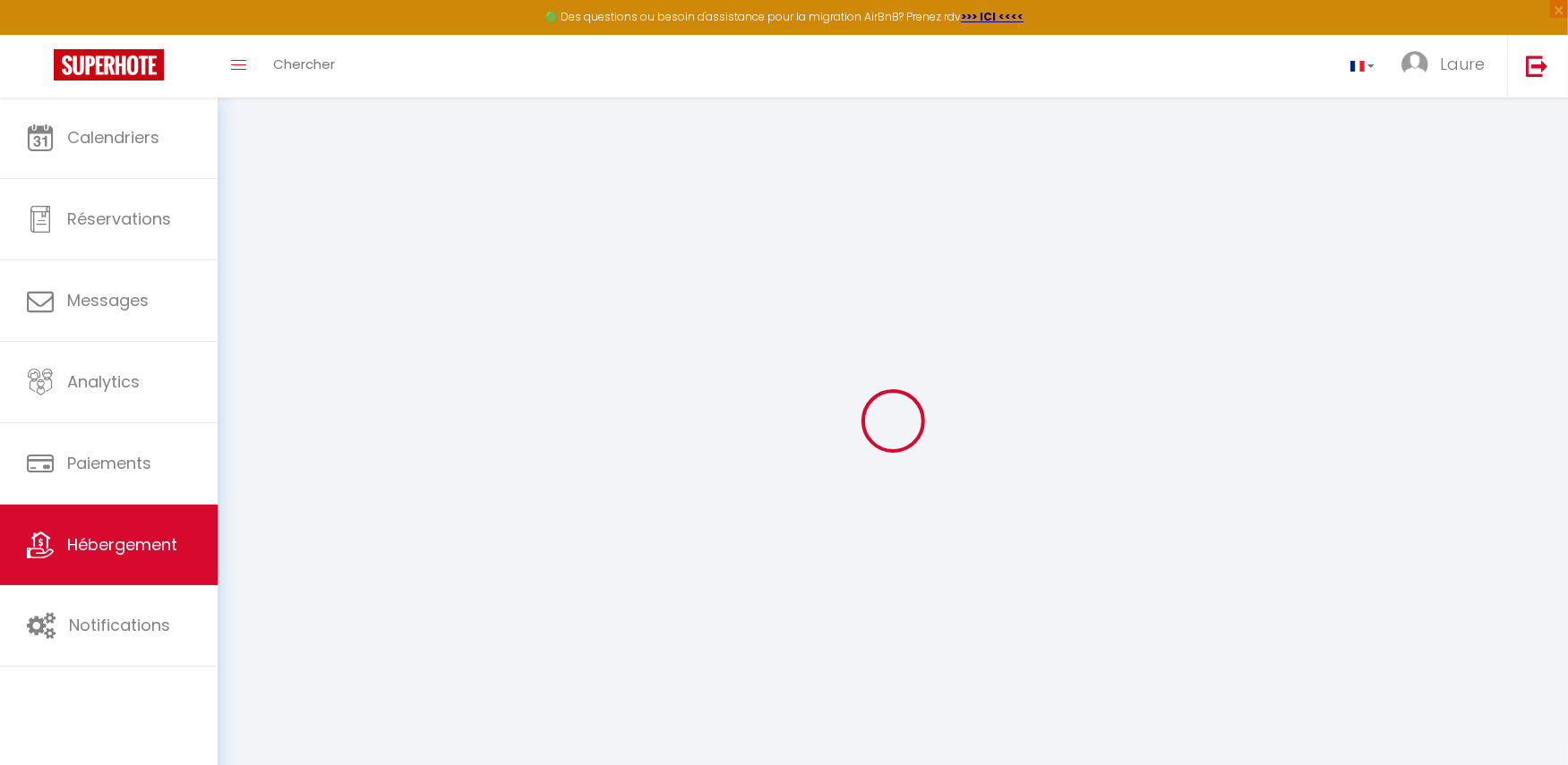
select select
checkbox input "false"
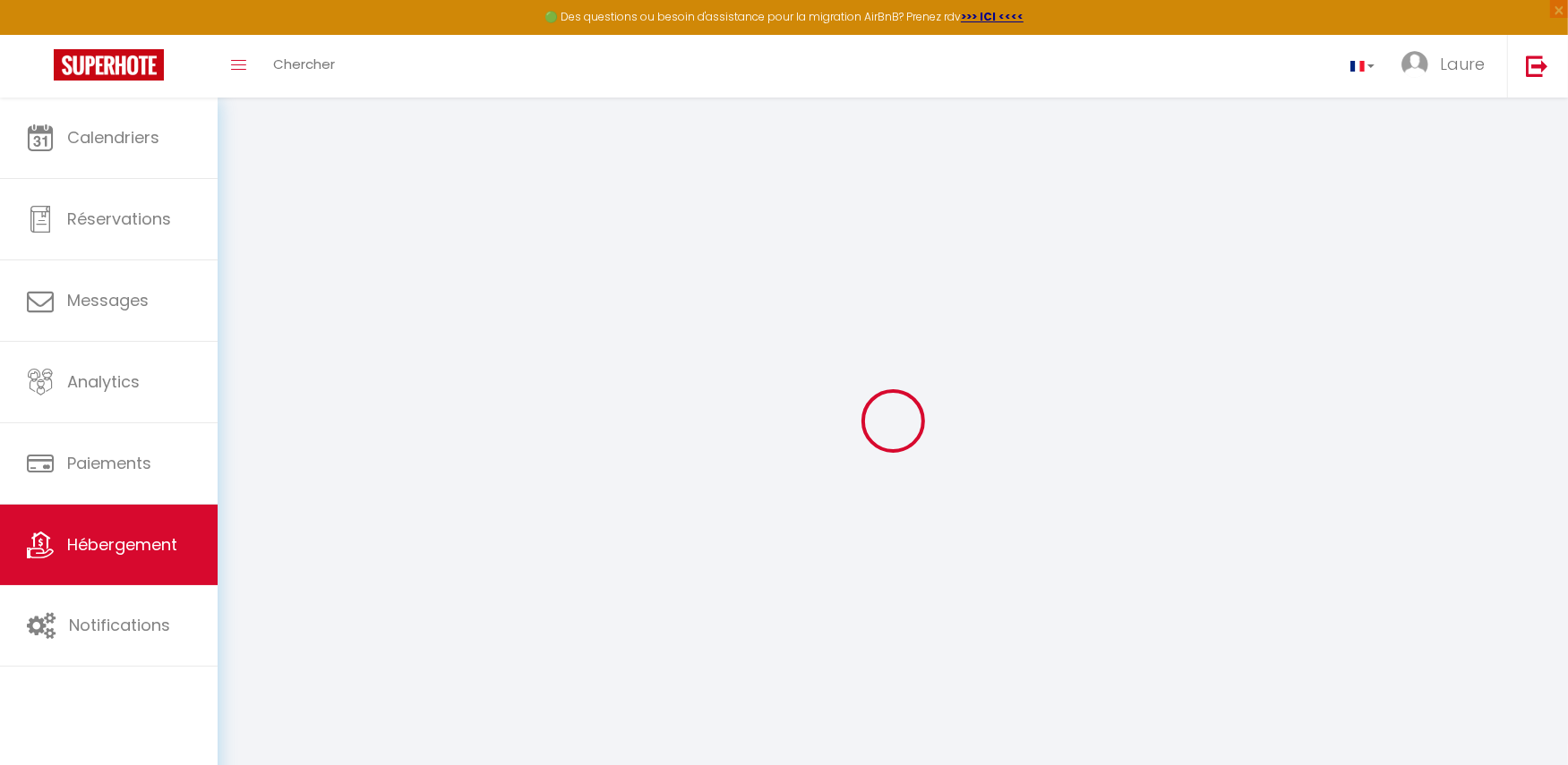
checkbox input "false"
select select
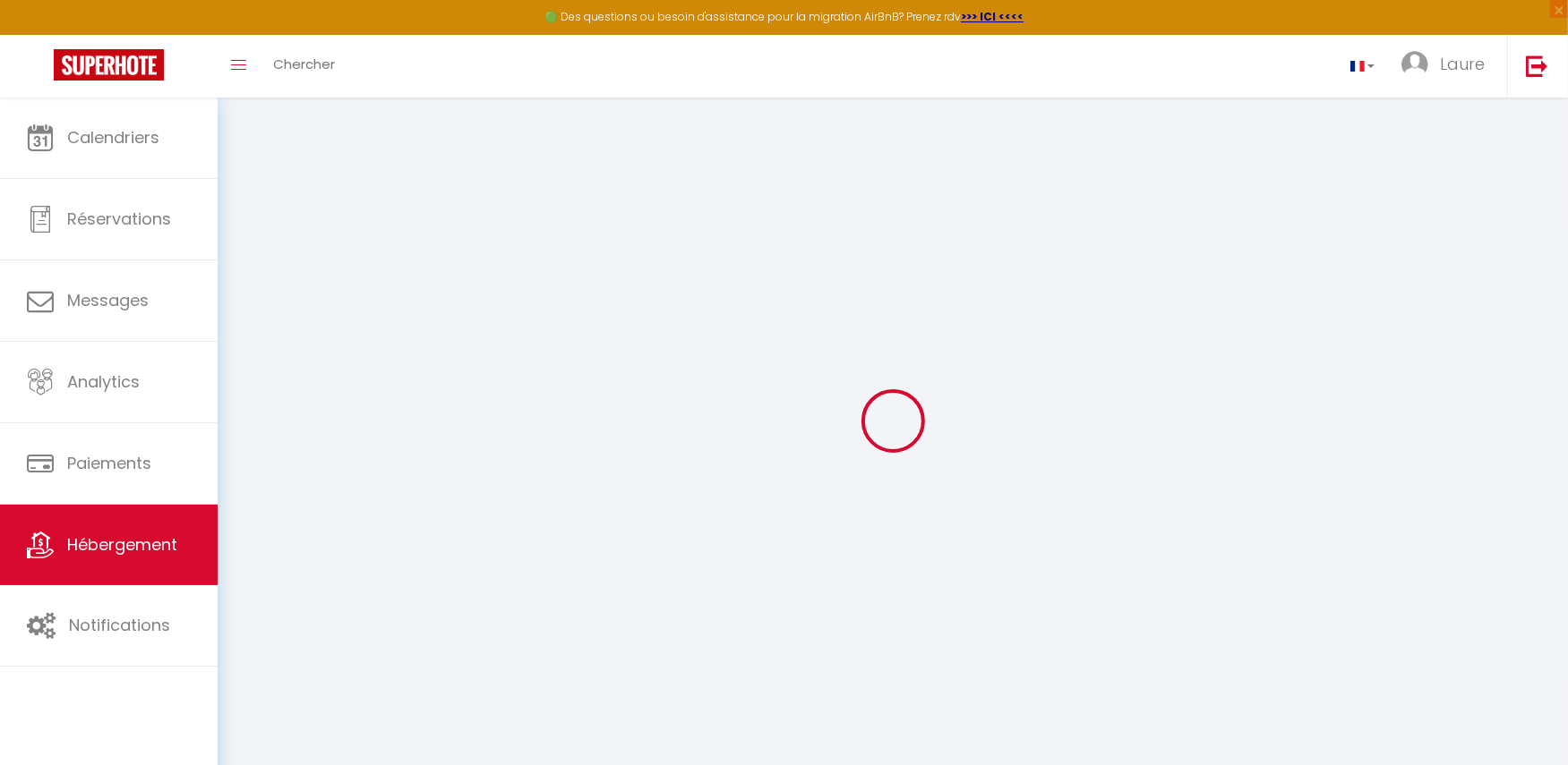
select select
checkbox input "false"
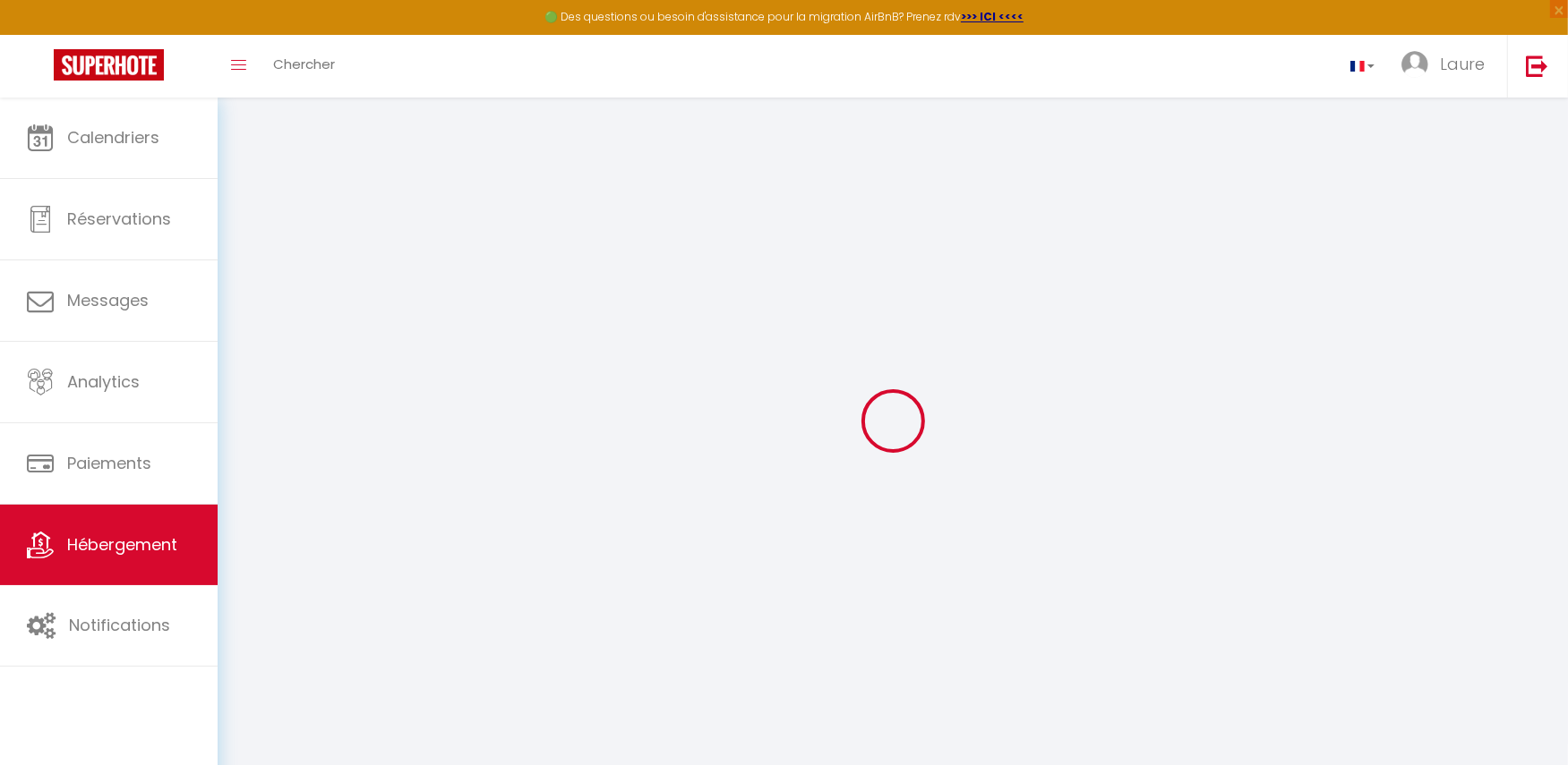
checkbox input "false"
select select
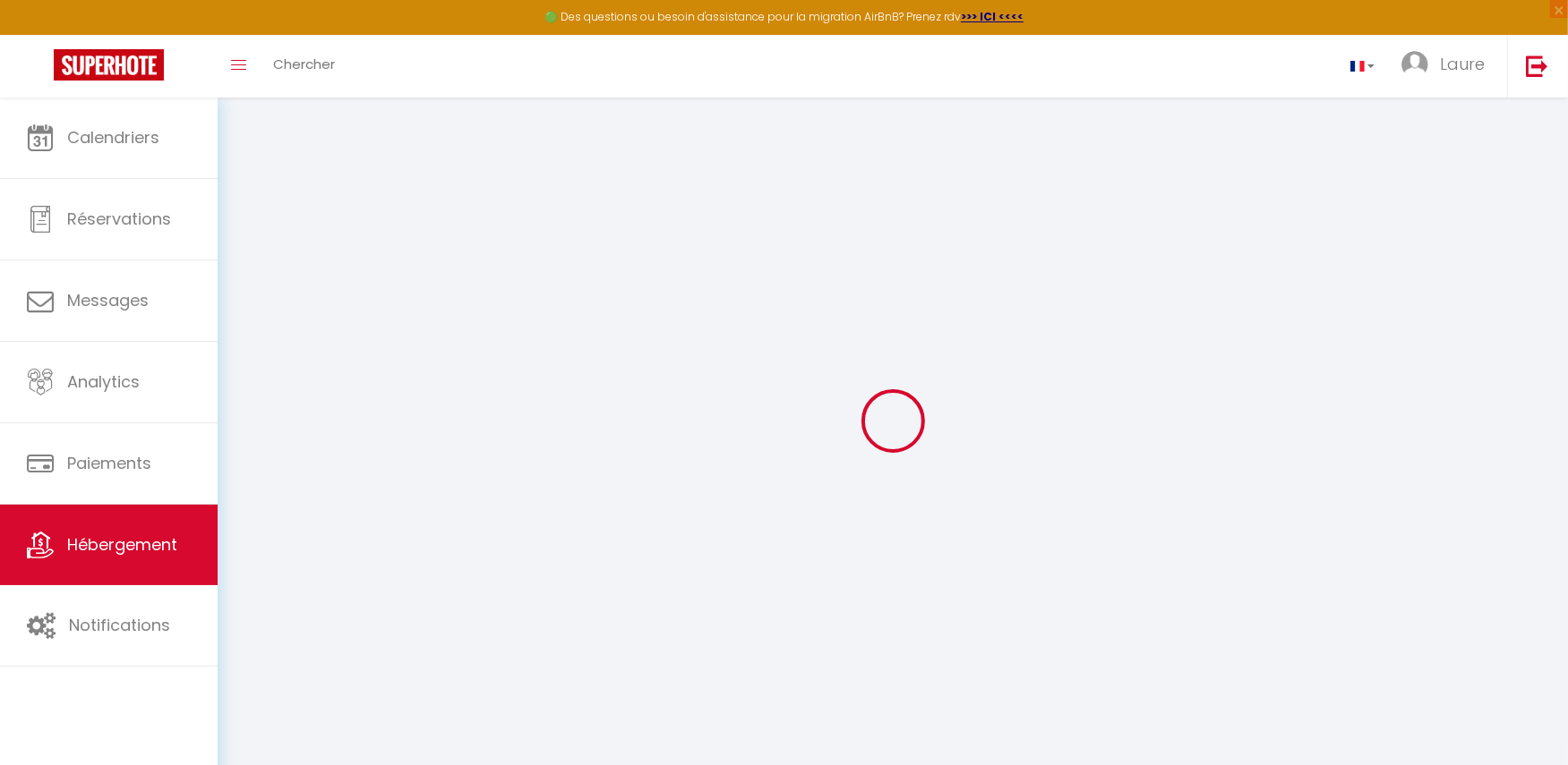
type input "23. Les Coteaux"
type input "Idée"
type input "IMMO"
select select "6"
select select "3"
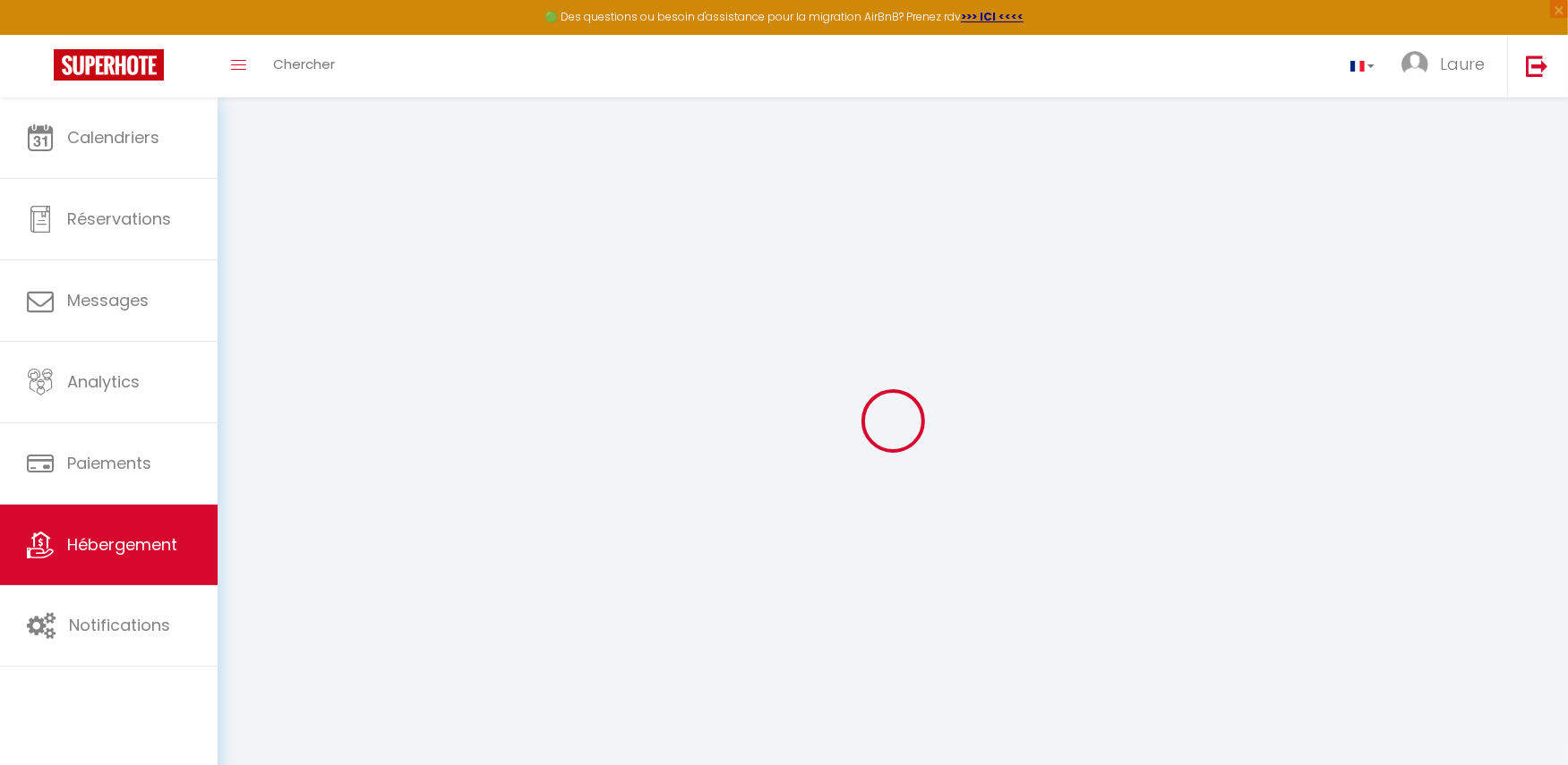
type input "107"
type input "15"
type input "148"
type input "7.2"
type input "6.62"
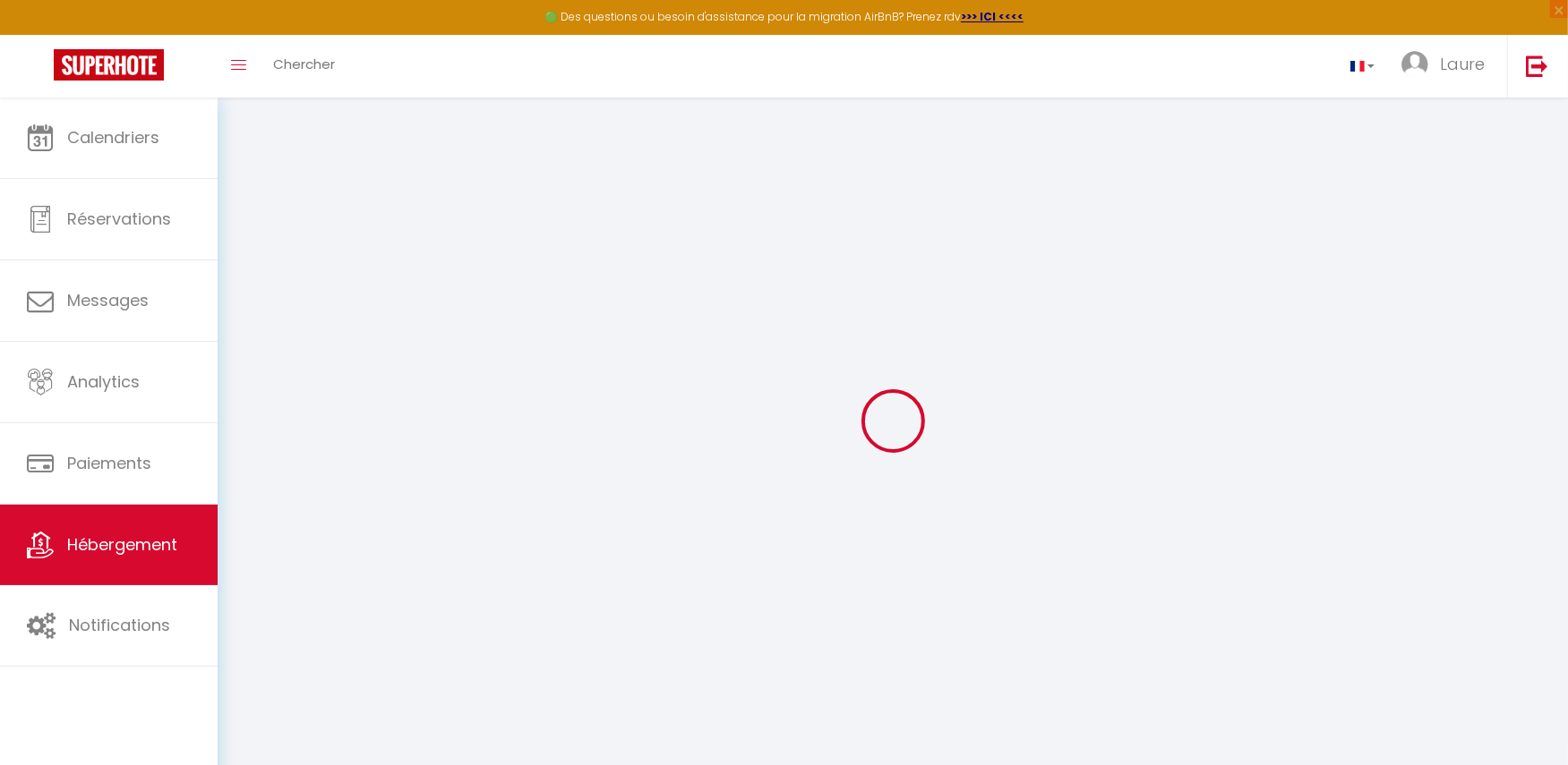
type input "800"
select select
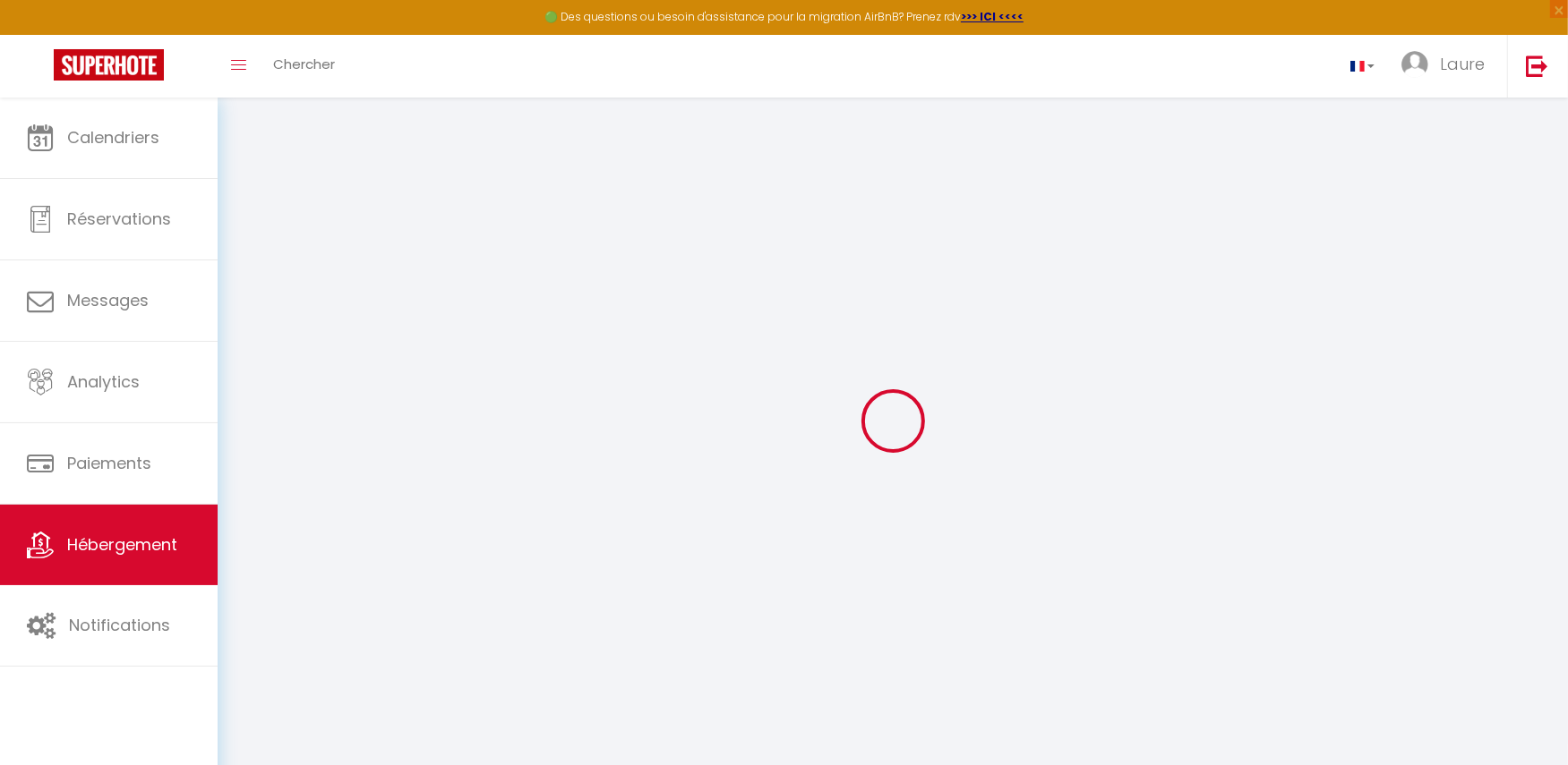
select select
type input "[STREET_ADDRESS][PERSON_NAME]"
type input "31320"
type input "Castanet-Tolosan"
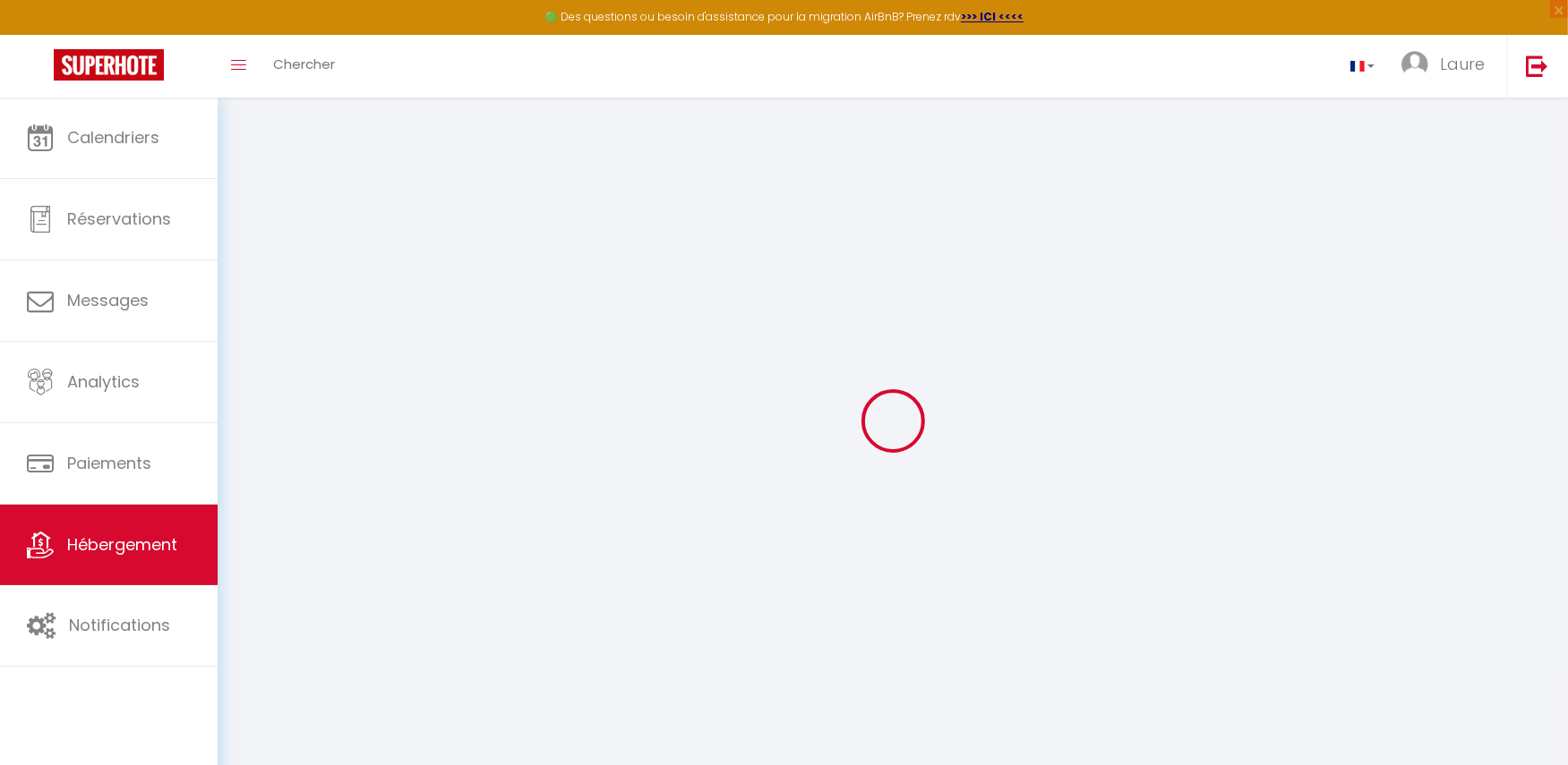
type input "[EMAIL_ADDRESS][DOMAIN_NAME]"
select select
checkbox input "false"
checkbox input "true"
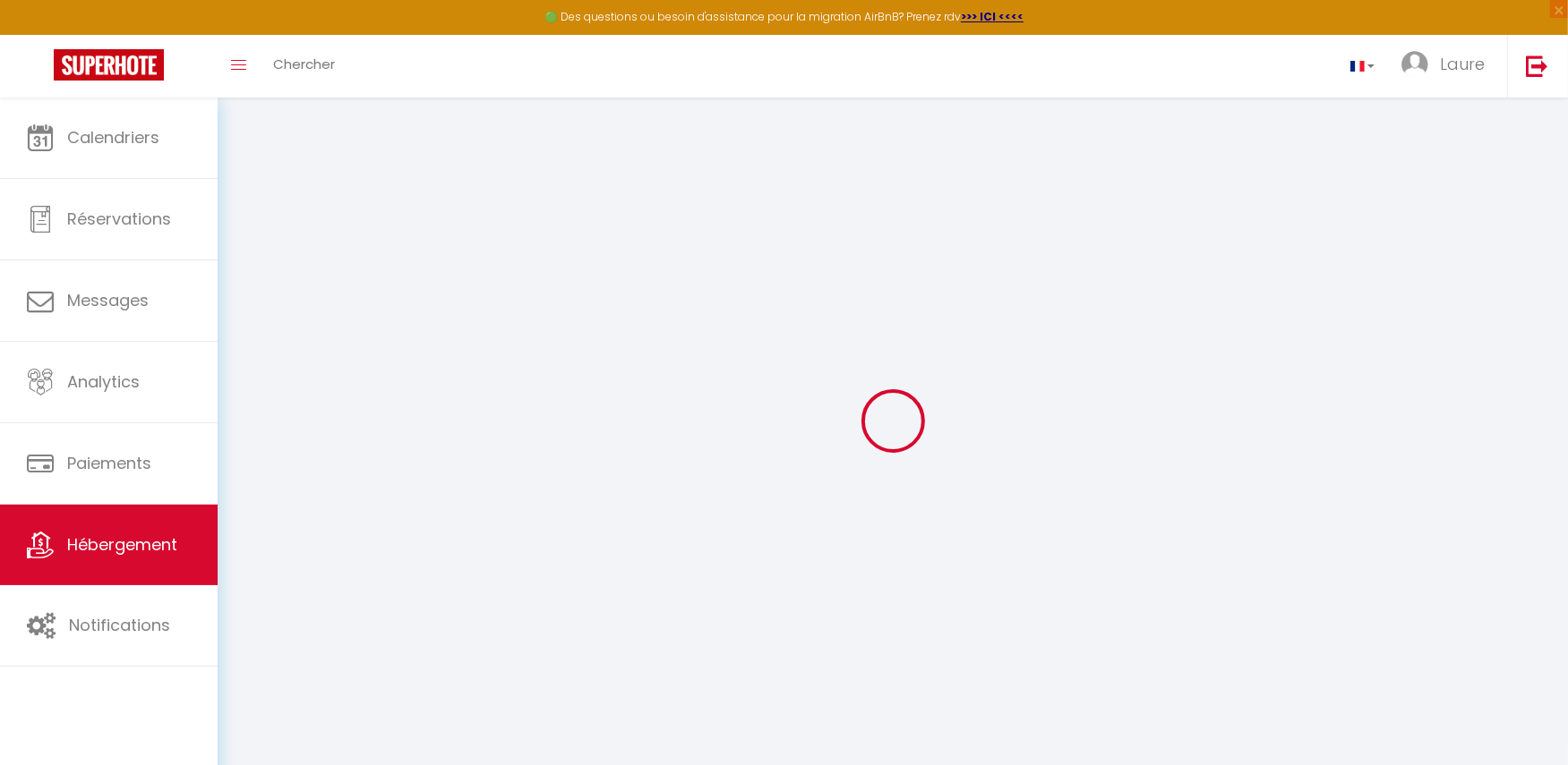
checkbox input "true"
radio input "true"
select select
type input "30"
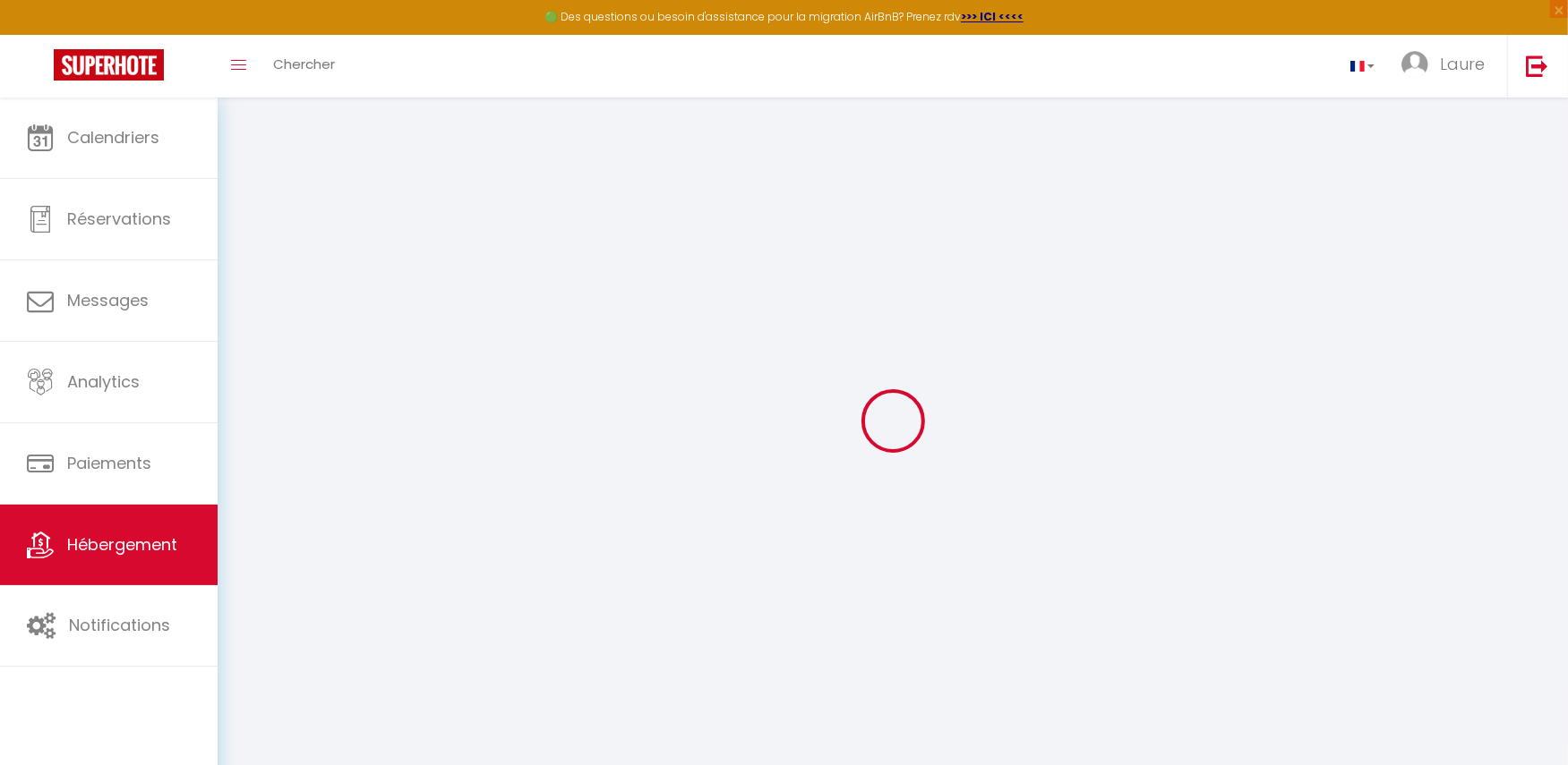
type input "148"
type input "0"
type input "85"
select select
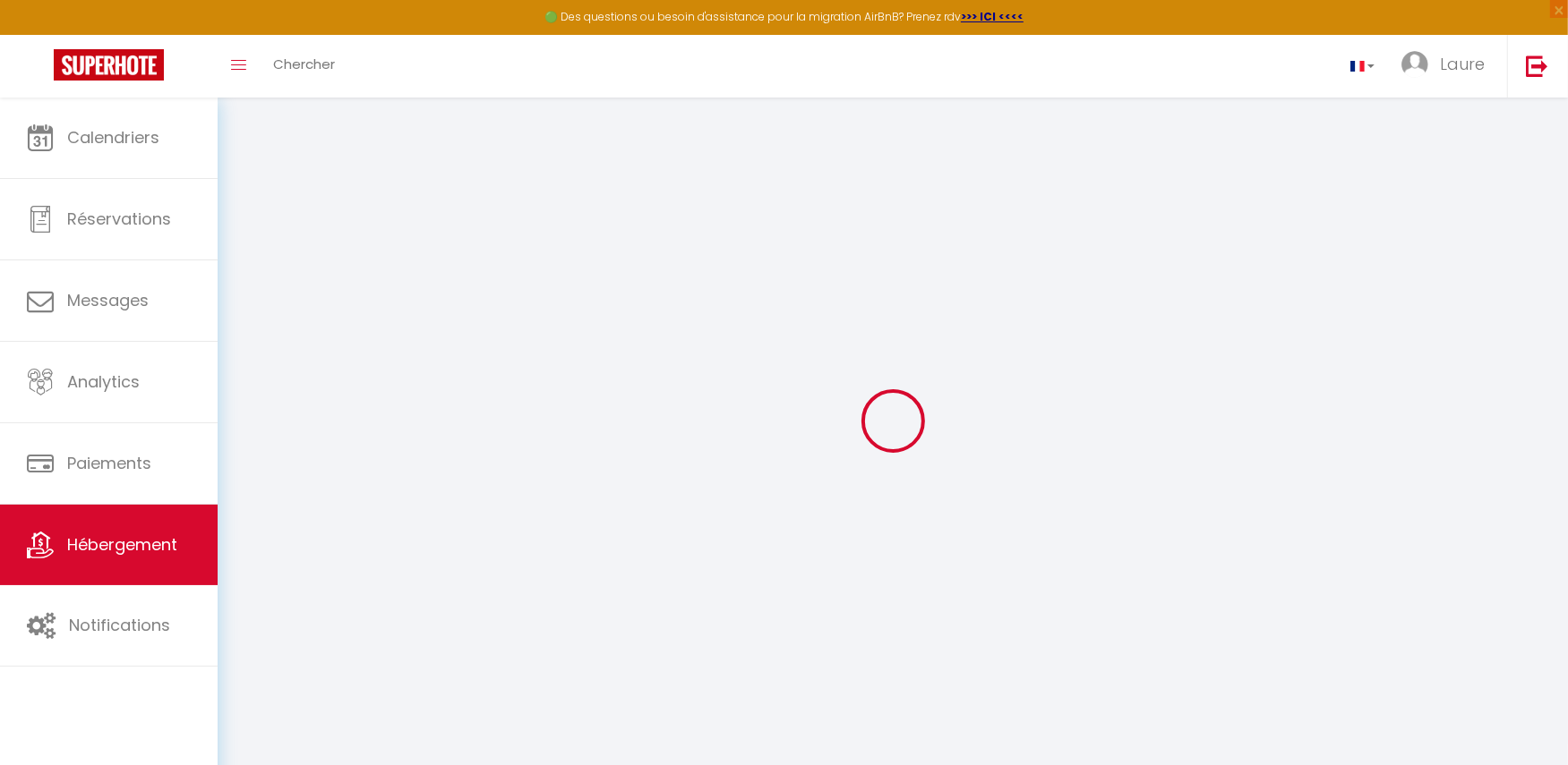
select select
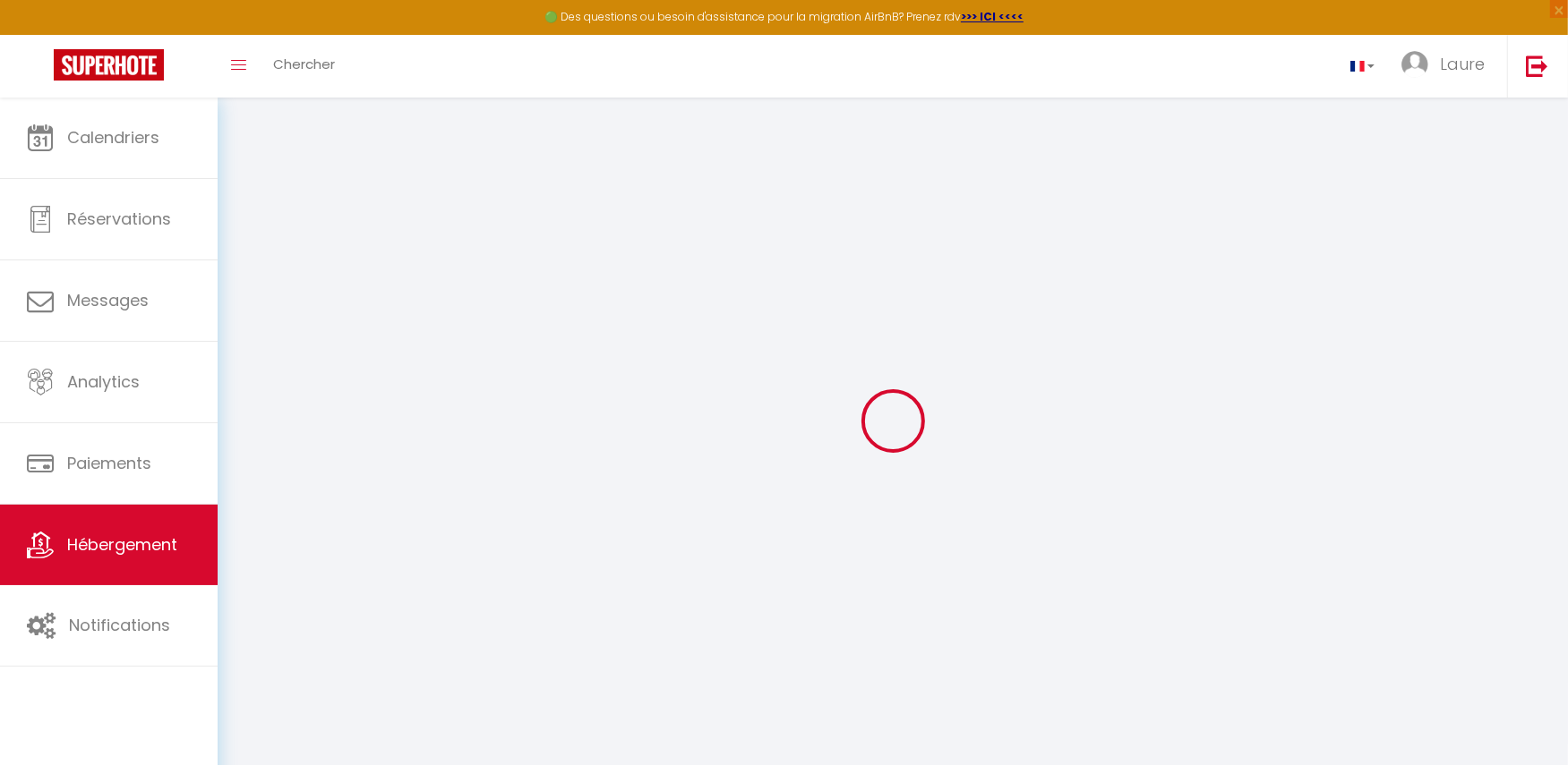
select select
checkbox input "false"
checkbox input "true"
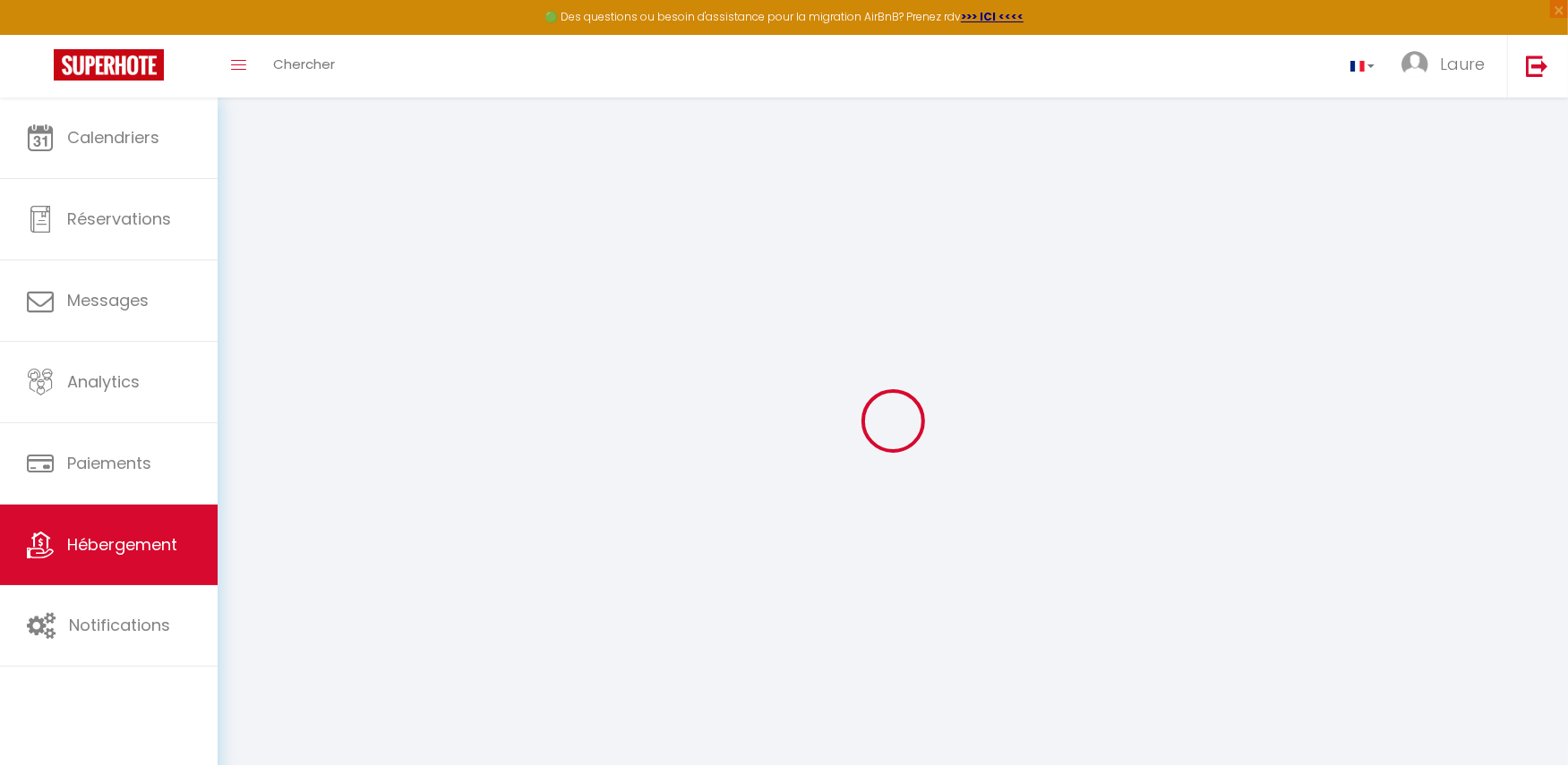
select select
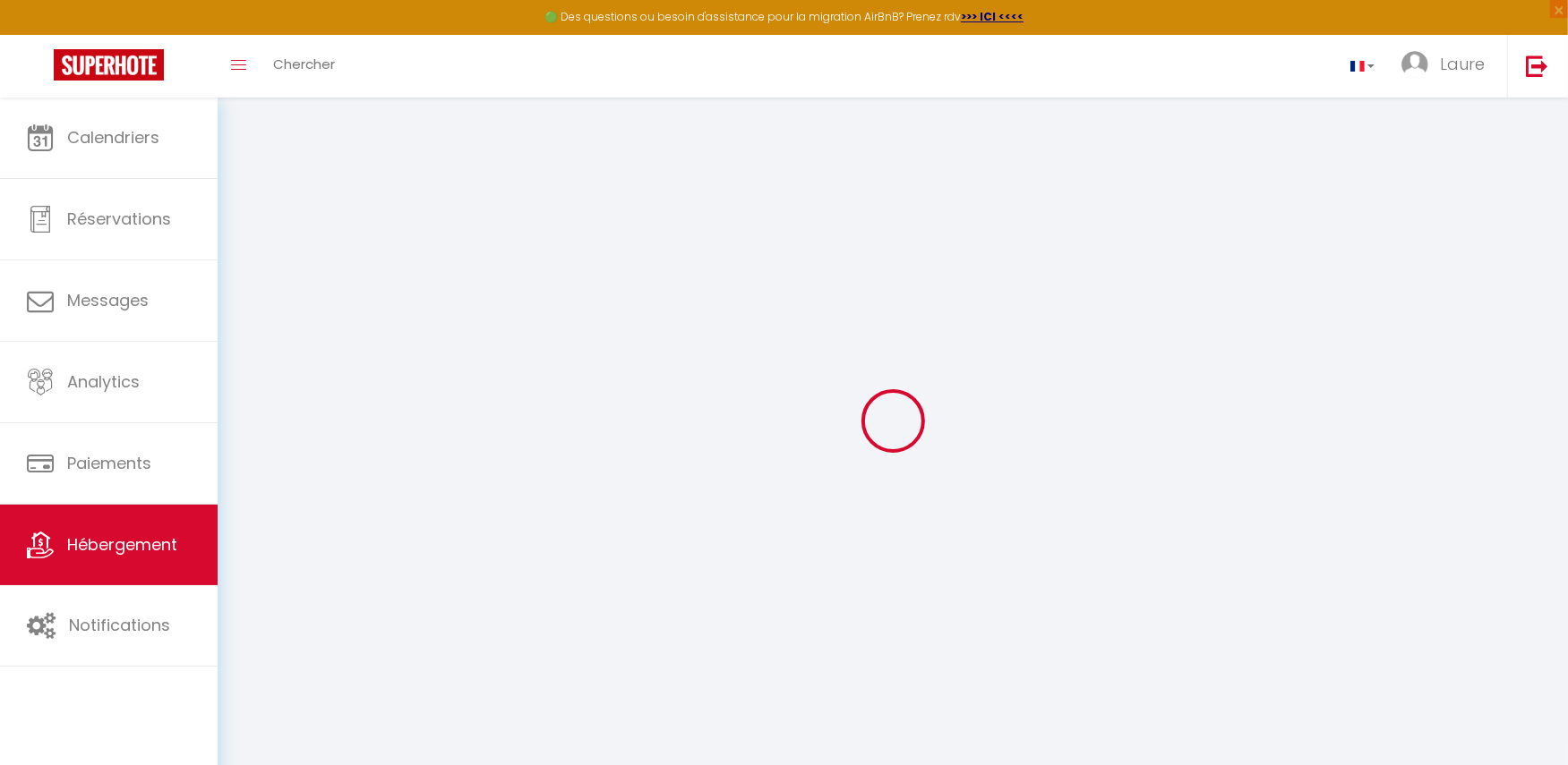
select select
checkbox input "false"
checkbox input "true"
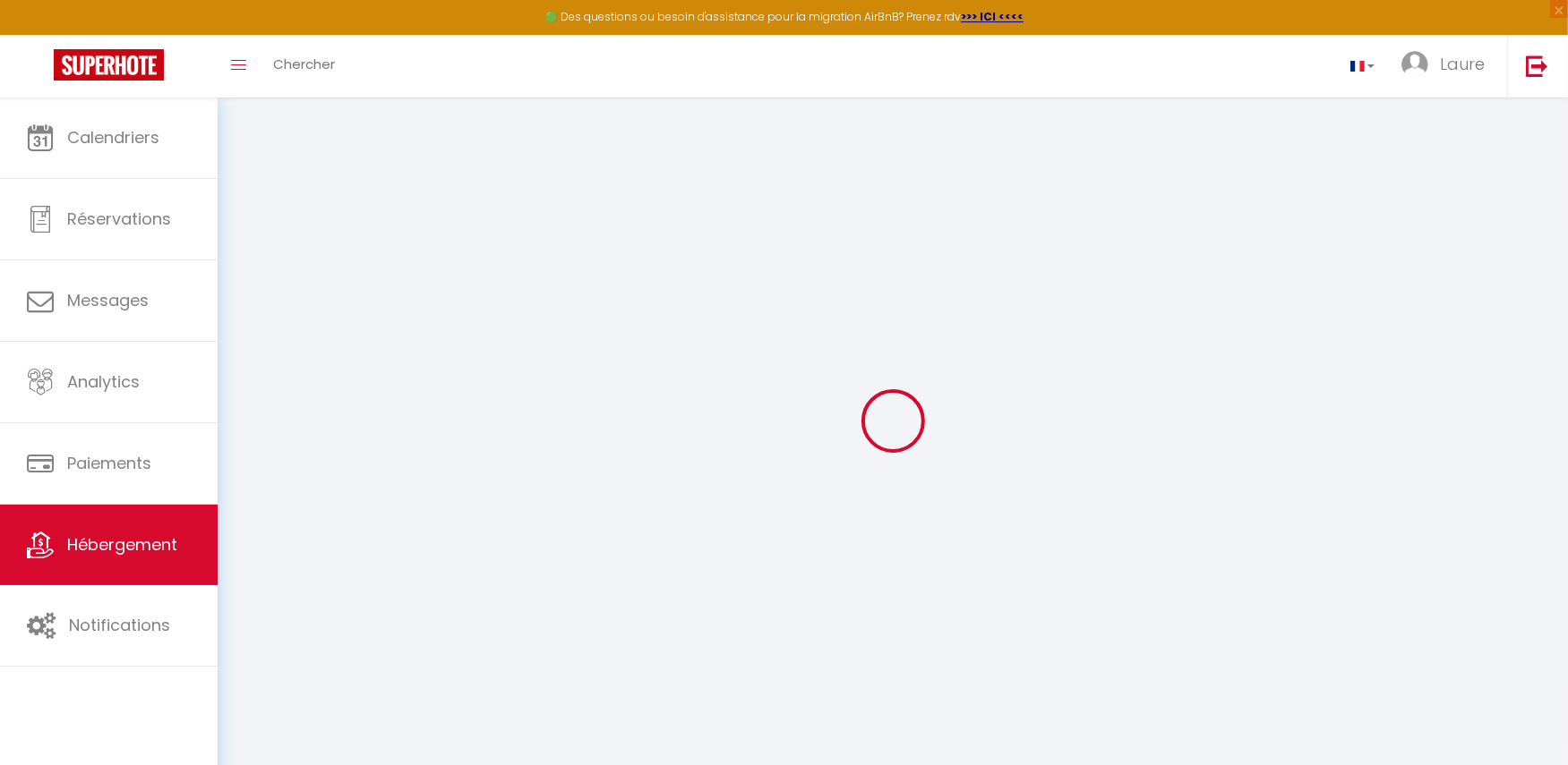
checkbox input "true"
select select
checkbox input "false"
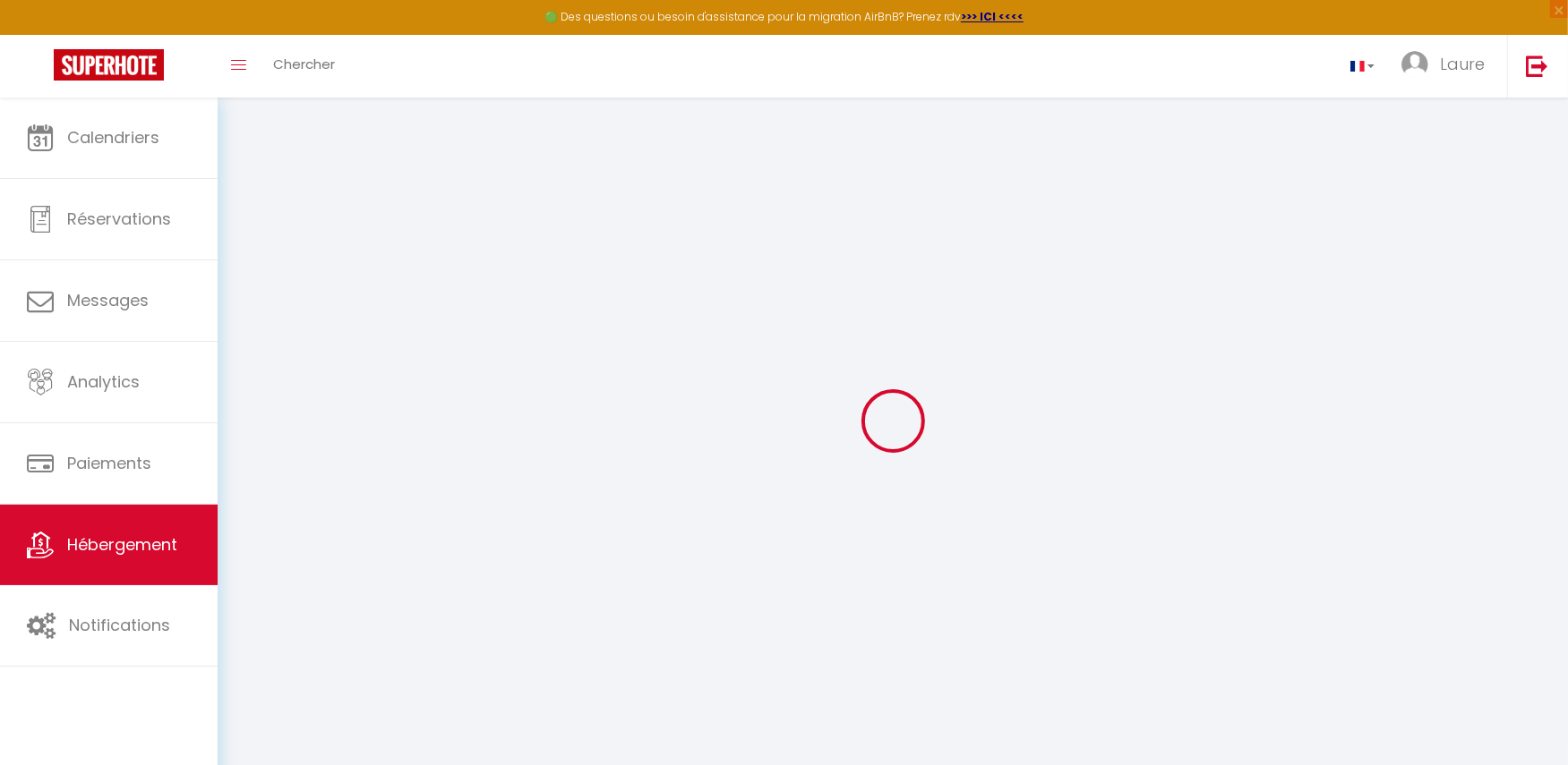
checkbox input "true"
select select
select select "16:00"
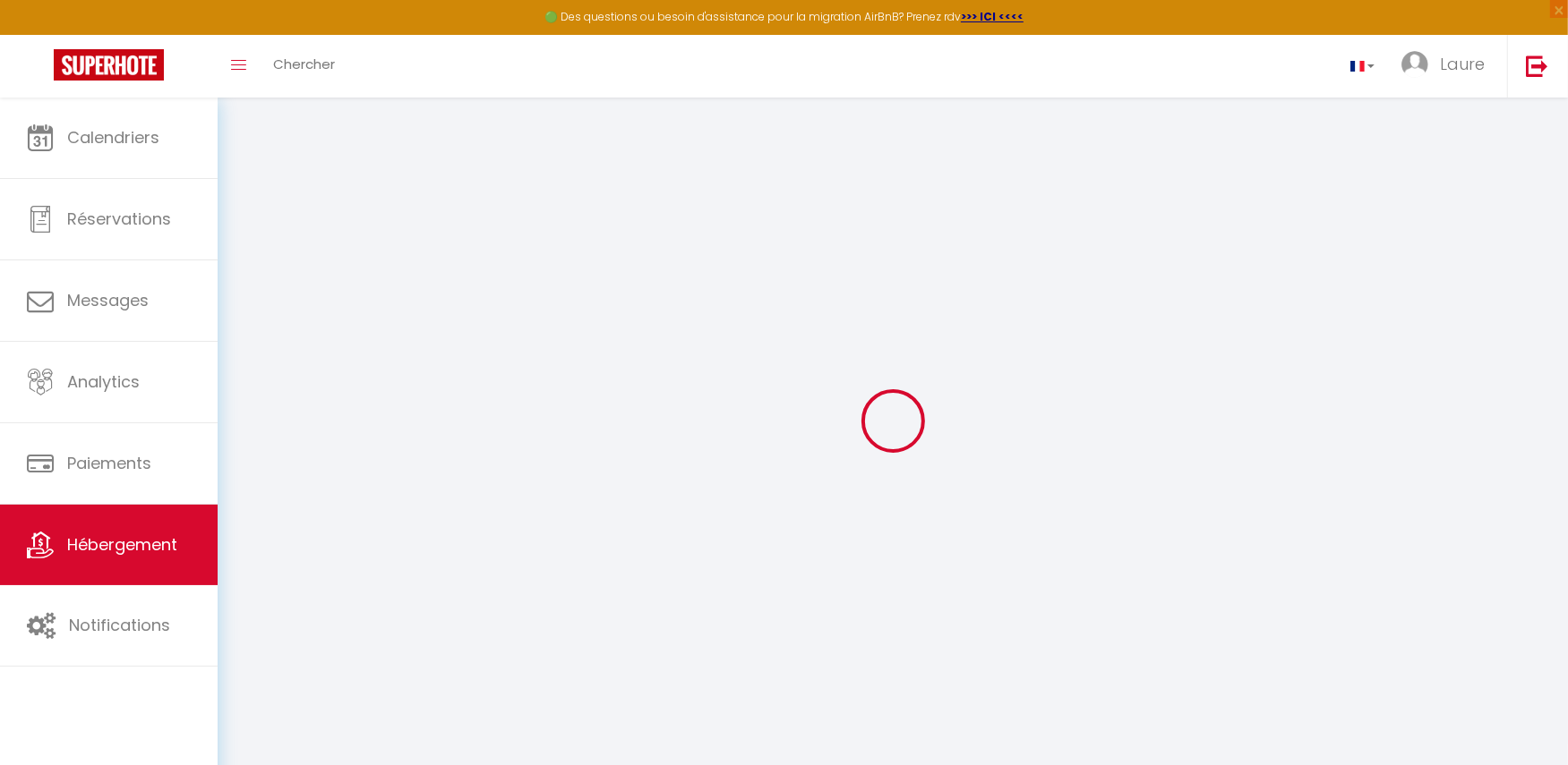
select select "20:00"
select select "10:00"
select select "30"
select select "120"
select select "22:00"
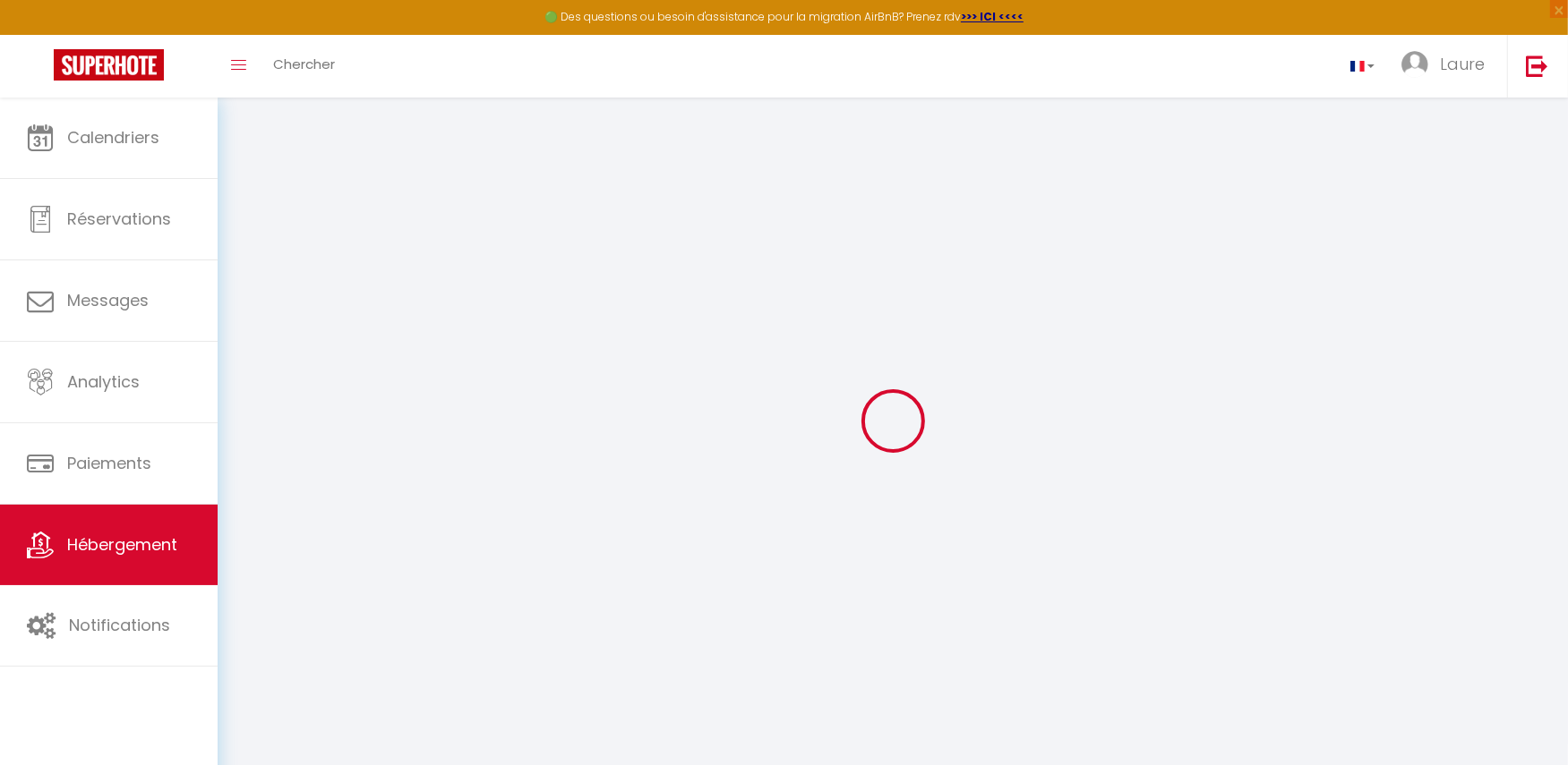
select select
checkbox input "false"
checkbox input "true"
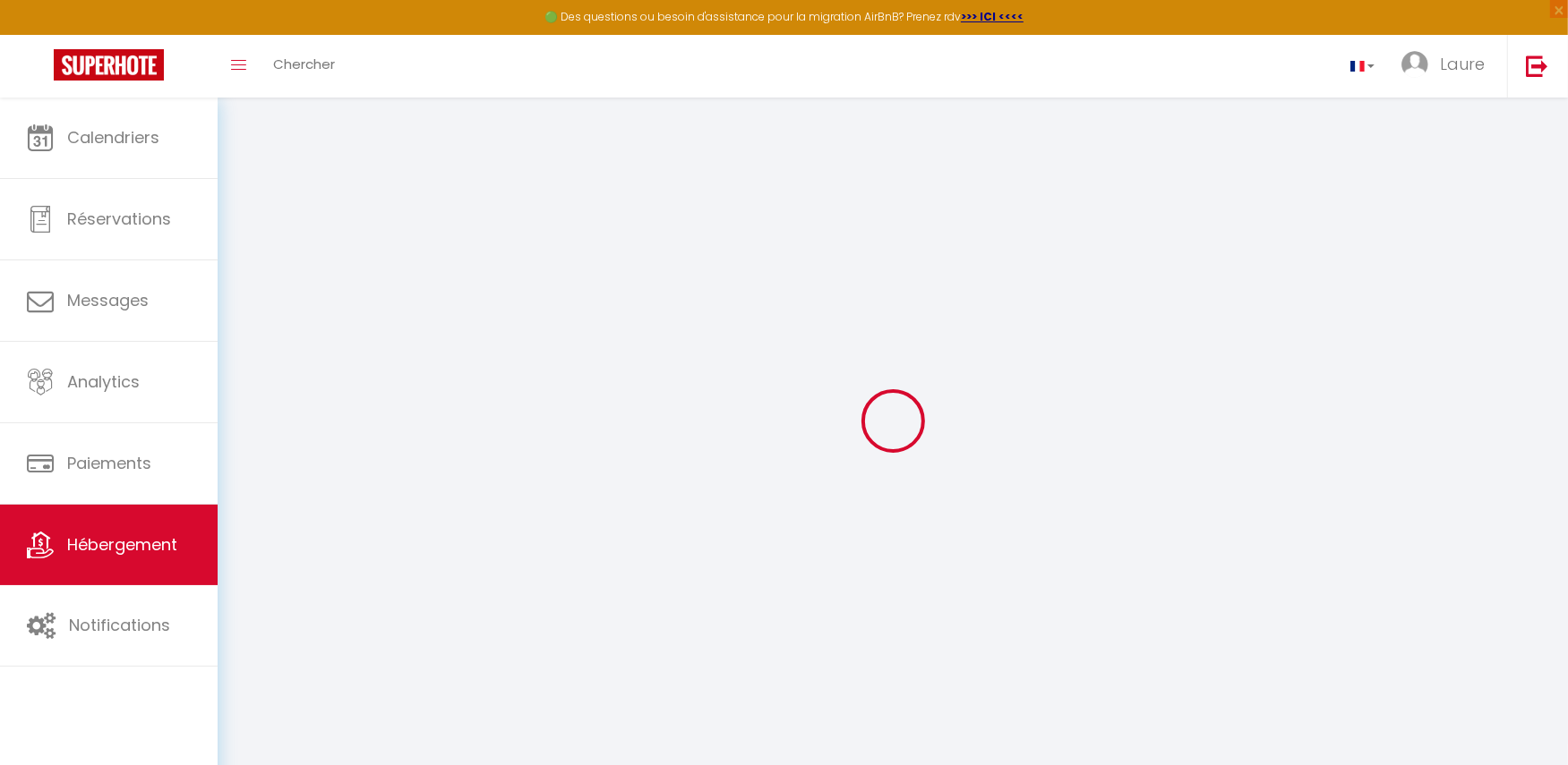
select select
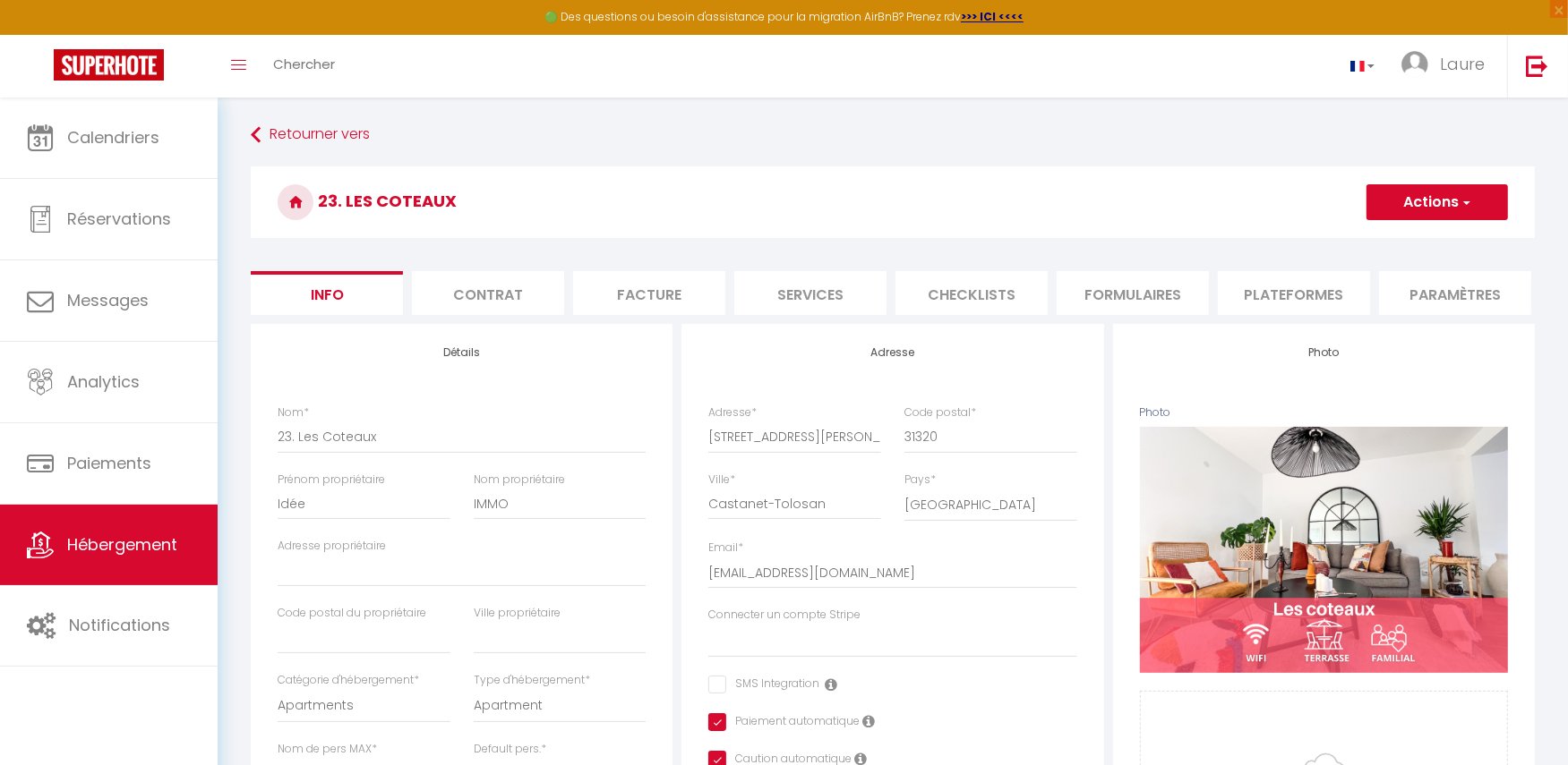
select select
checkbox input "false"
checkbox input "true"
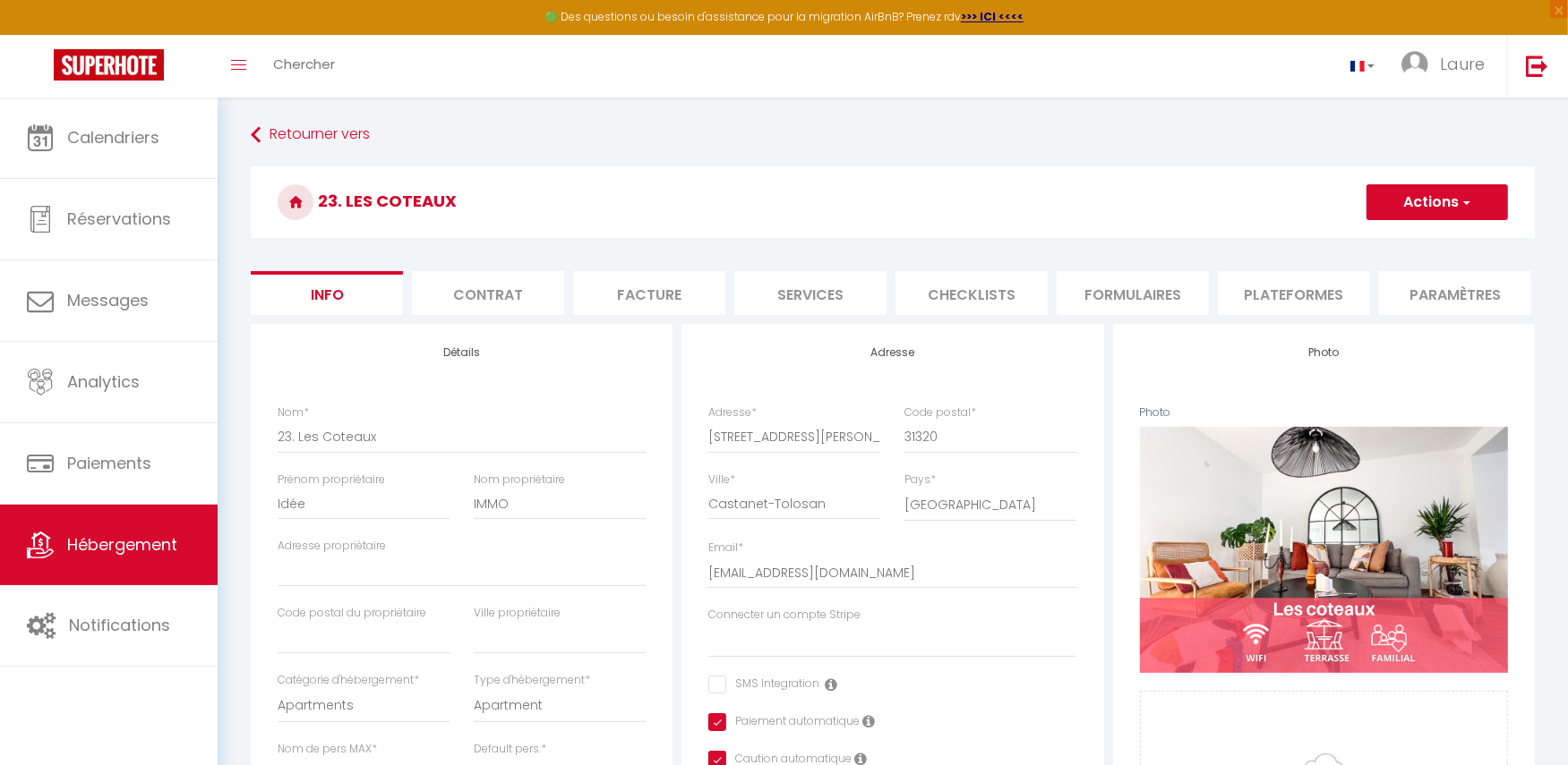
select select
click at [1272, 292] on li "Plateformes" at bounding box center [1293, 292] width 152 height 44
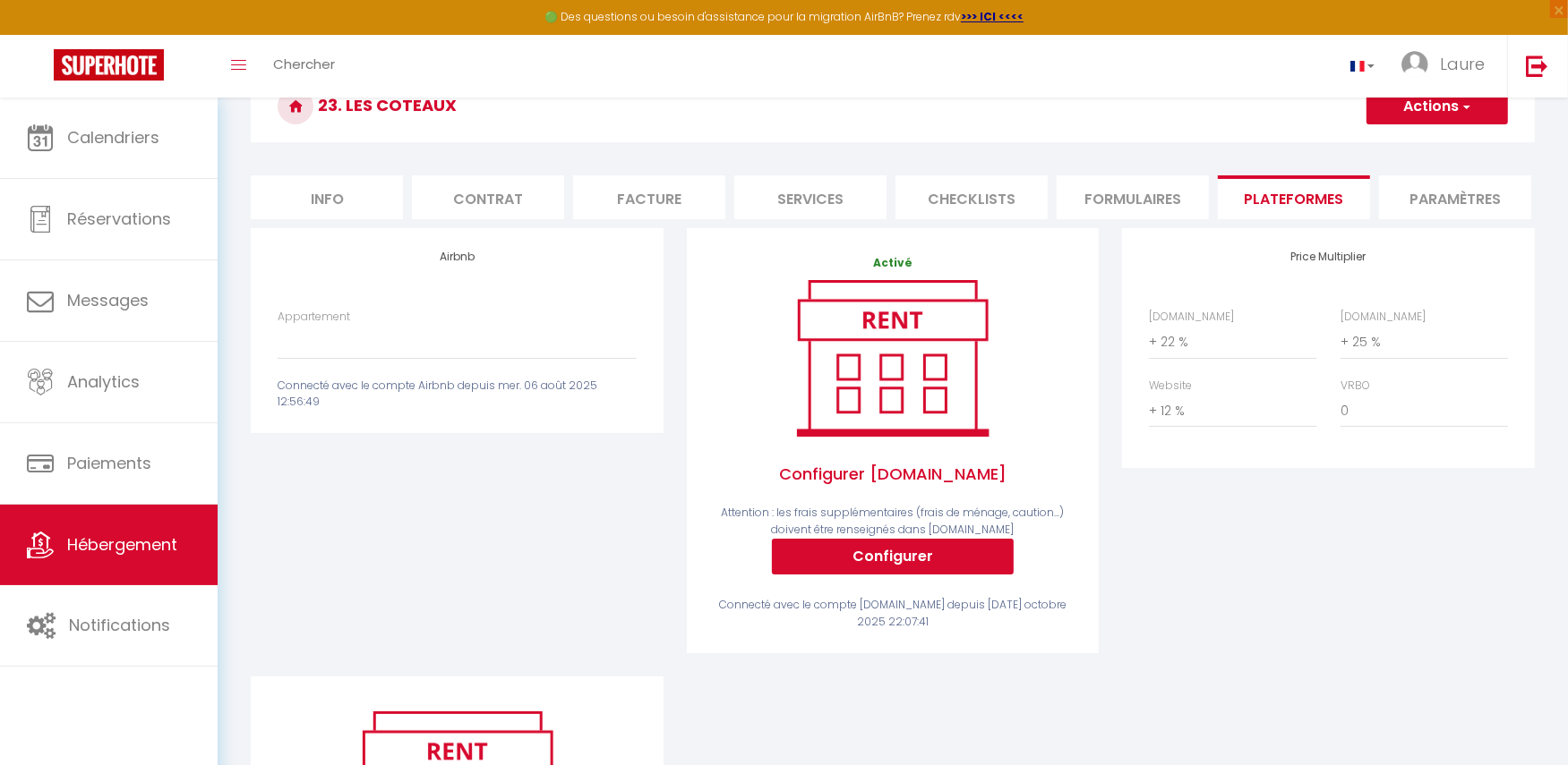
scroll to position [83, 0]
